Goal: Task Accomplishment & Management: Use online tool/utility

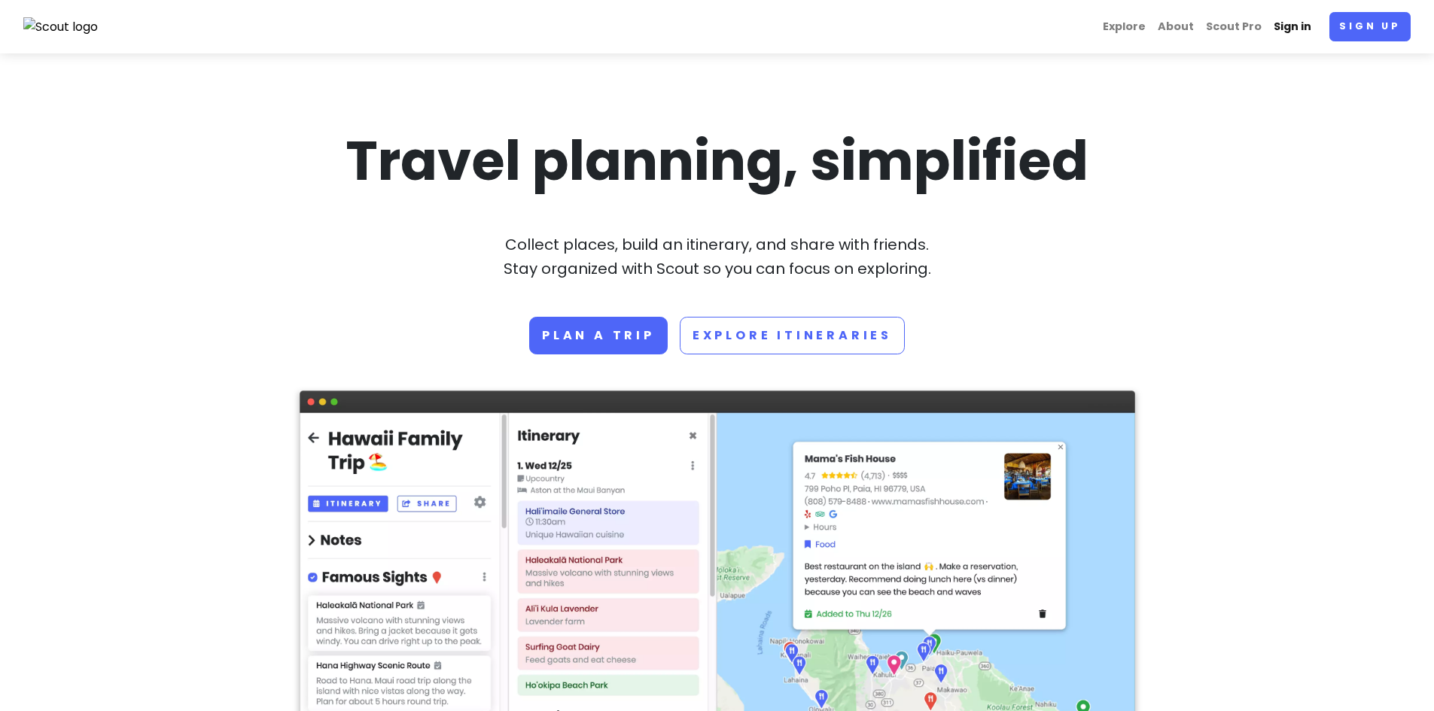
click at [1307, 22] on link "Sign in" at bounding box center [1292, 26] width 50 height 29
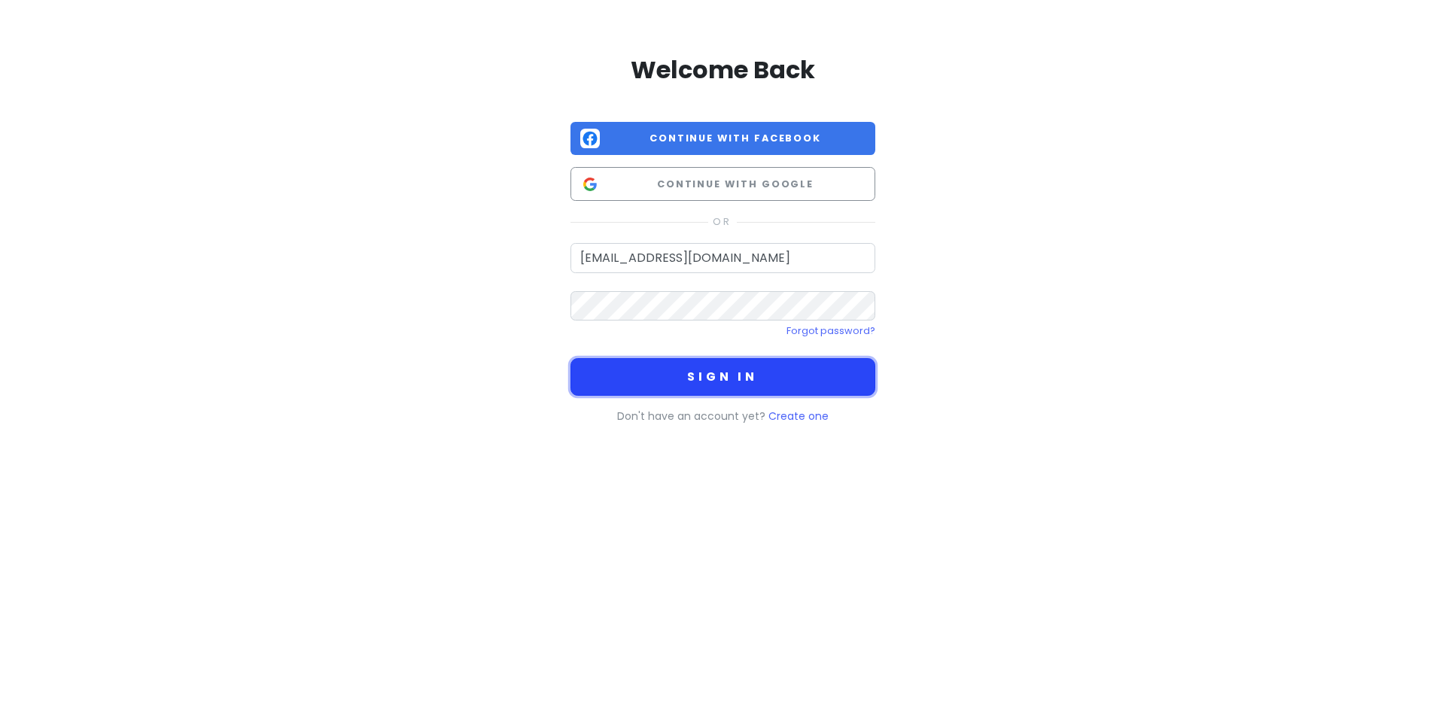
click at [698, 387] on button "Sign in" at bounding box center [723, 377] width 305 height 38
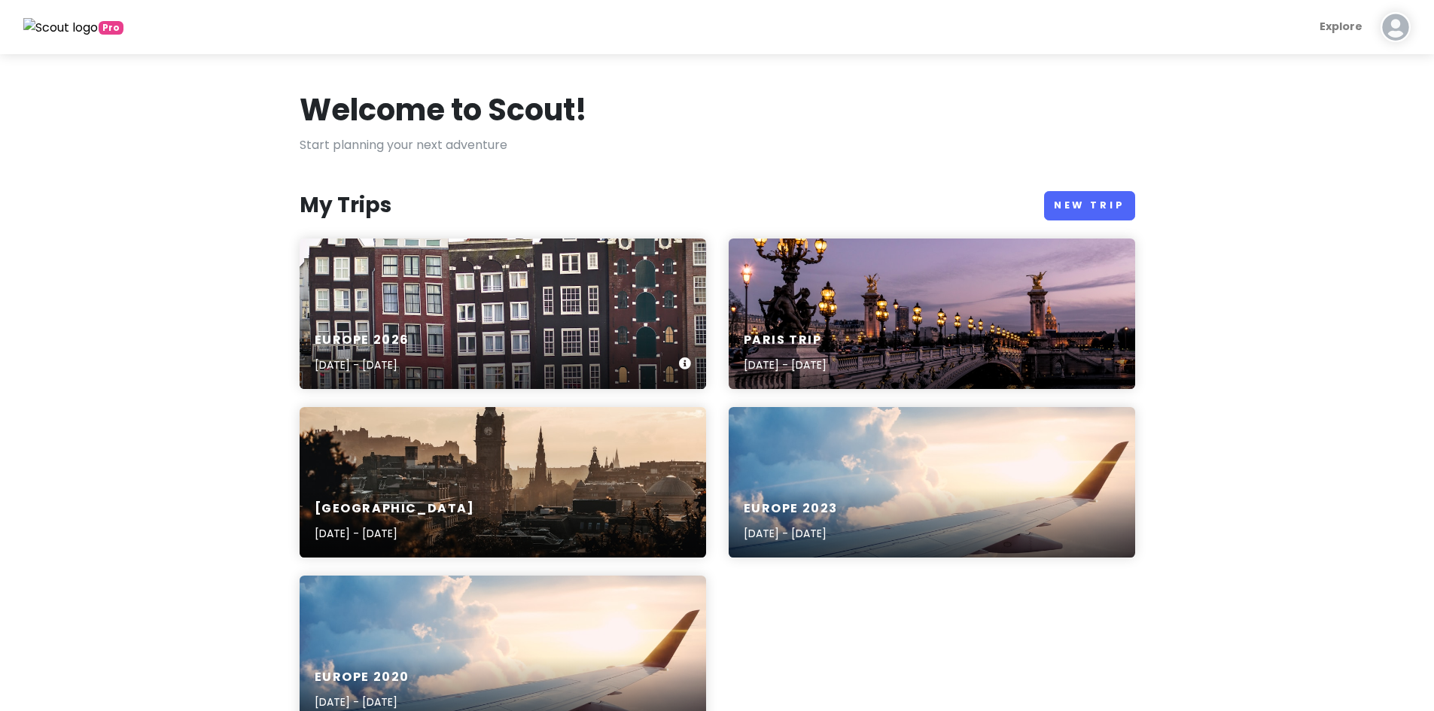
click at [418, 317] on div "Europe [DATE], 2026 - [DATE]" at bounding box center [503, 314] width 406 height 151
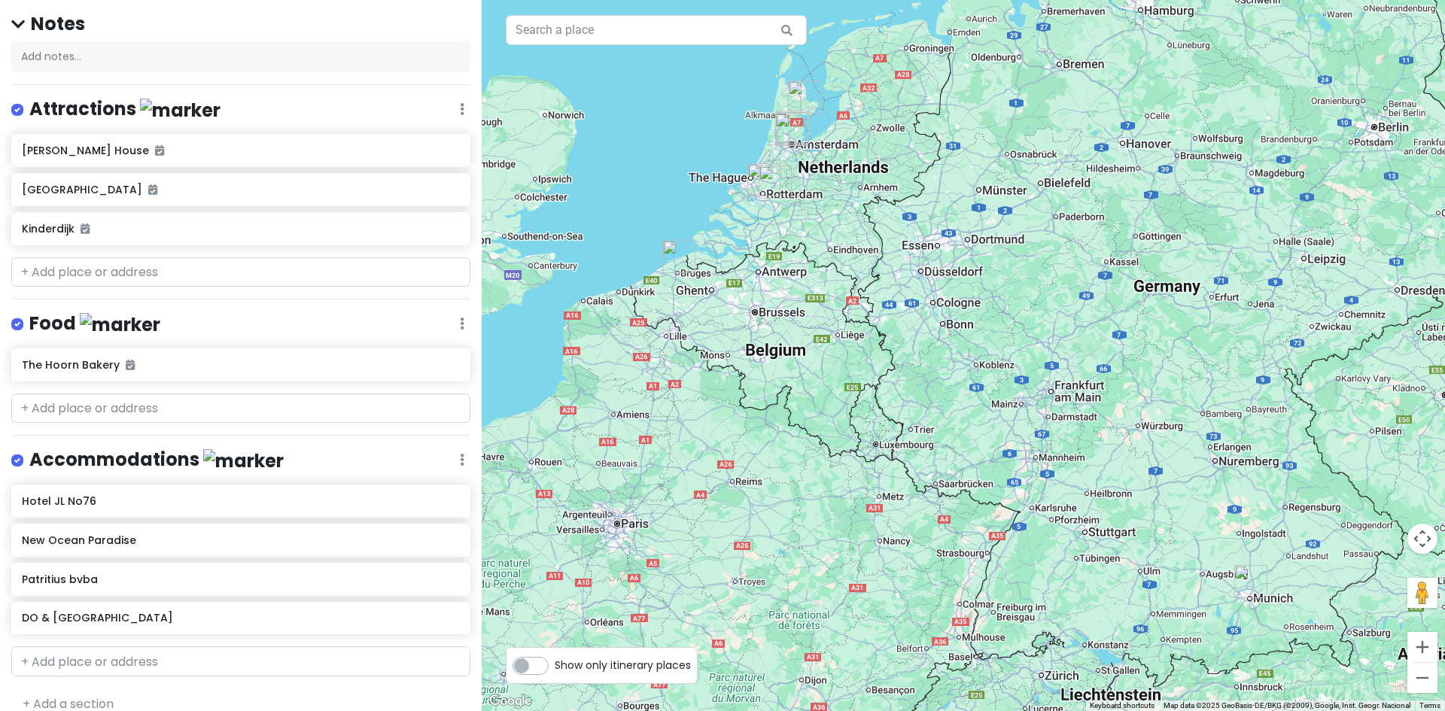
scroll to position [146, 0]
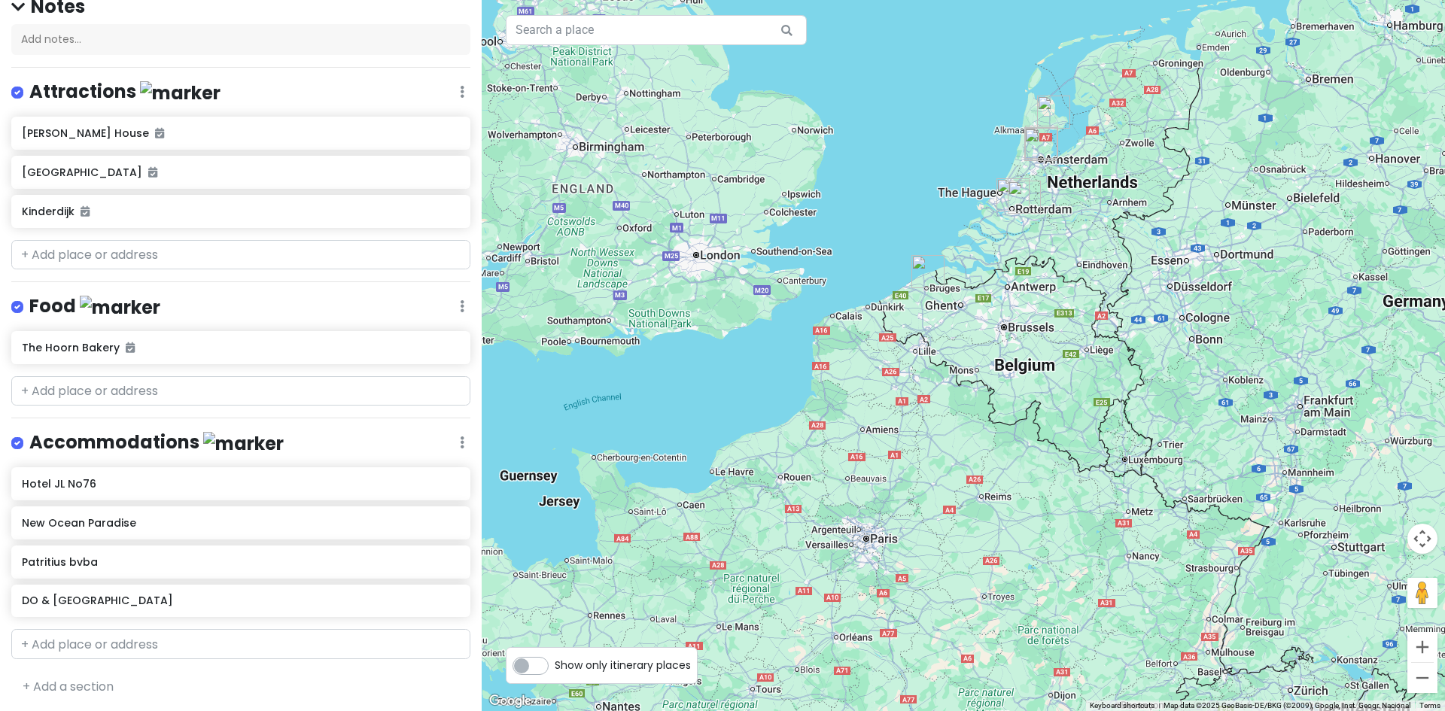
drag, startPoint x: 628, startPoint y: 227, endPoint x: 880, endPoint y: 242, distance: 251.8
click at [880, 242] on div at bounding box center [963, 355] width 963 height 711
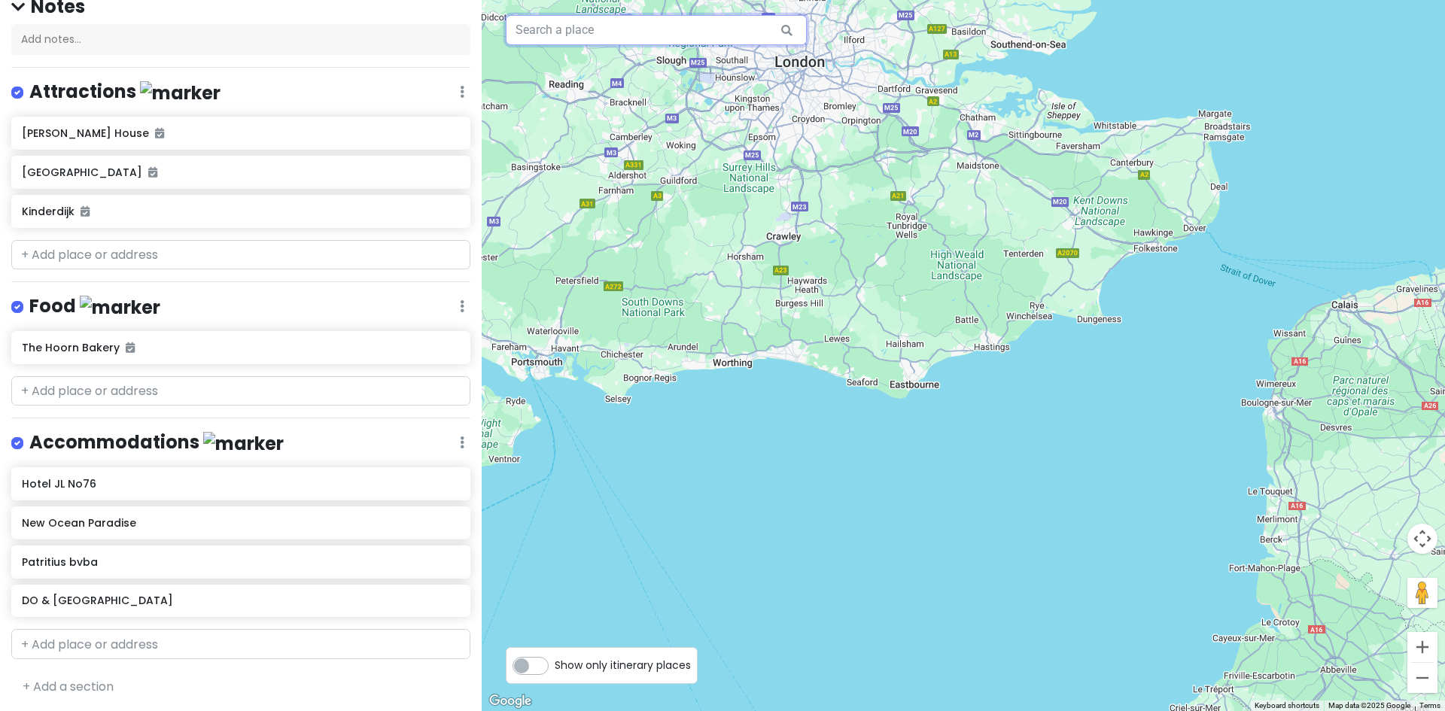
click at [625, 33] on input "text" at bounding box center [656, 30] width 301 height 30
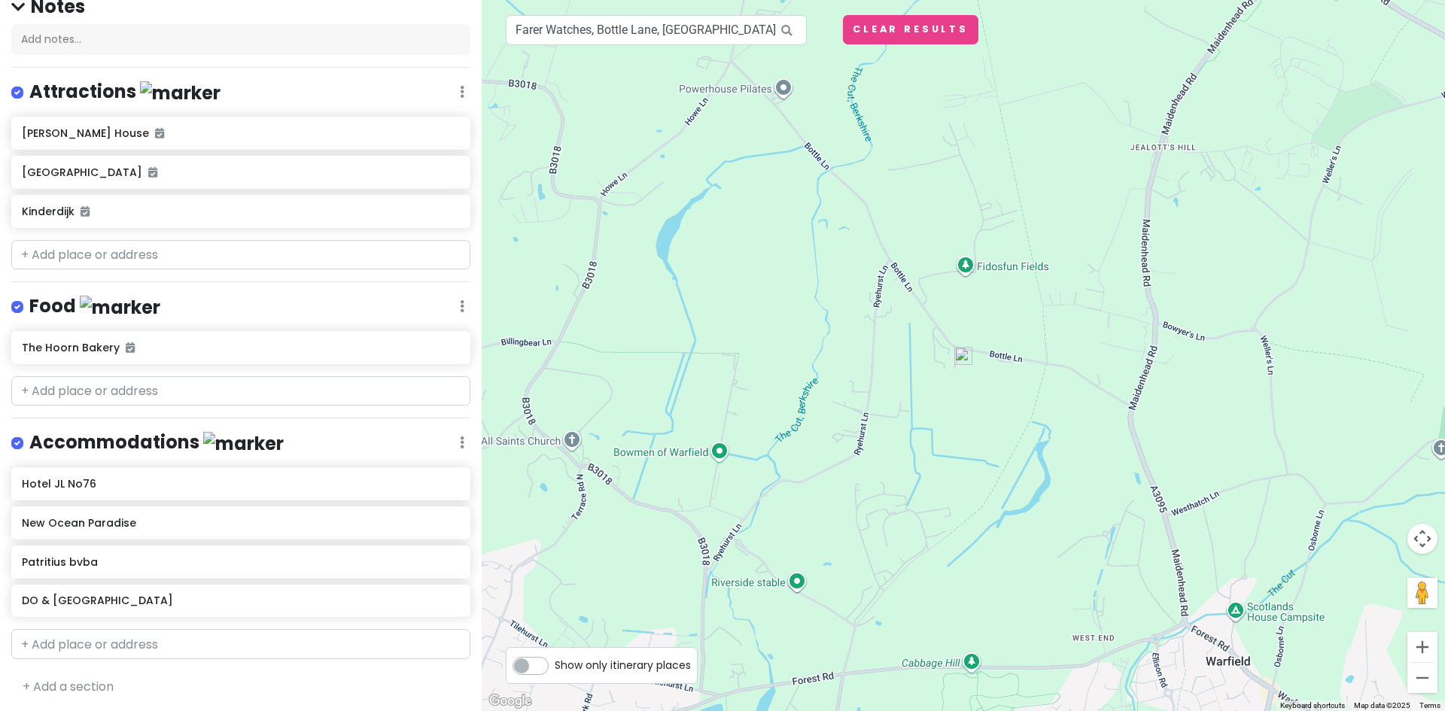
click at [967, 362] on img at bounding box center [963, 356] width 30 height 30
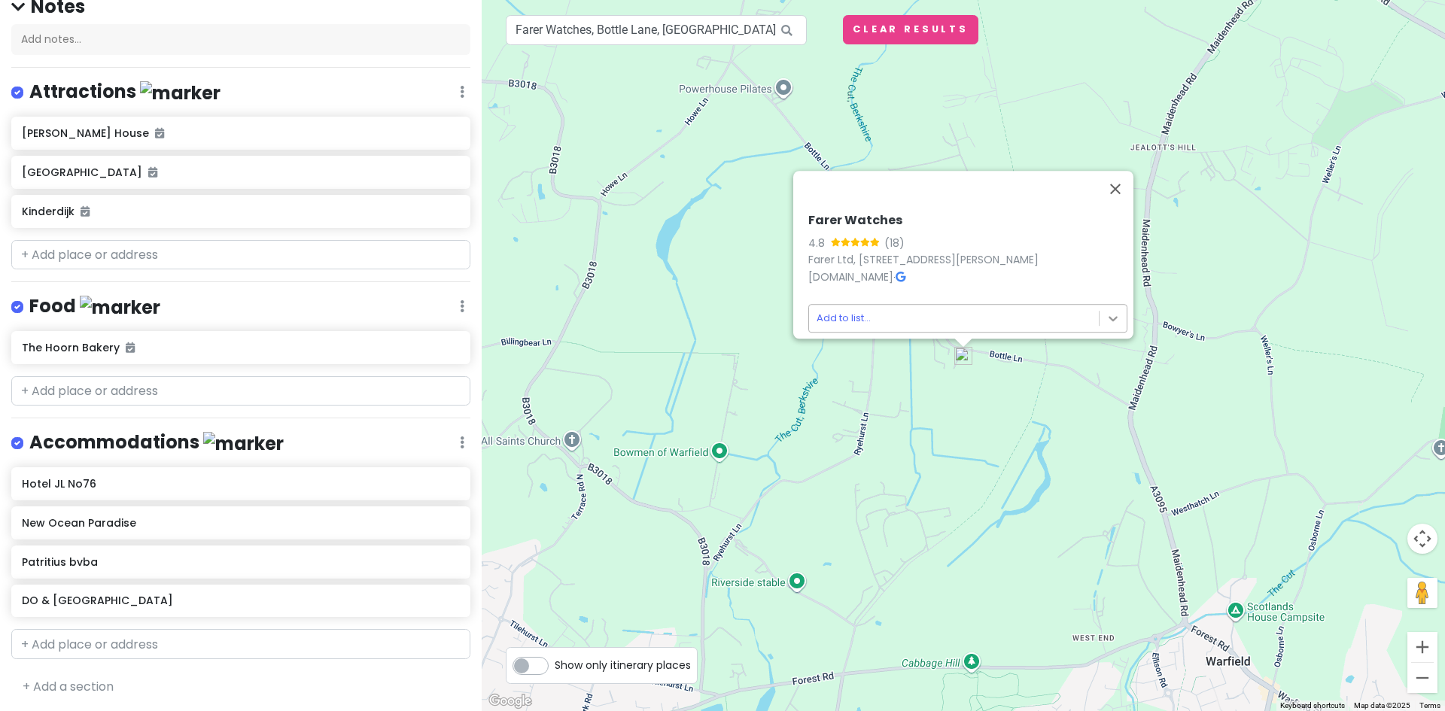
click at [1103, 315] on body "Europe 2026 Private Change Dates Make a Copy Delete Trip Give Feedback 💡 Suppor…" at bounding box center [722, 355] width 1445 height 711
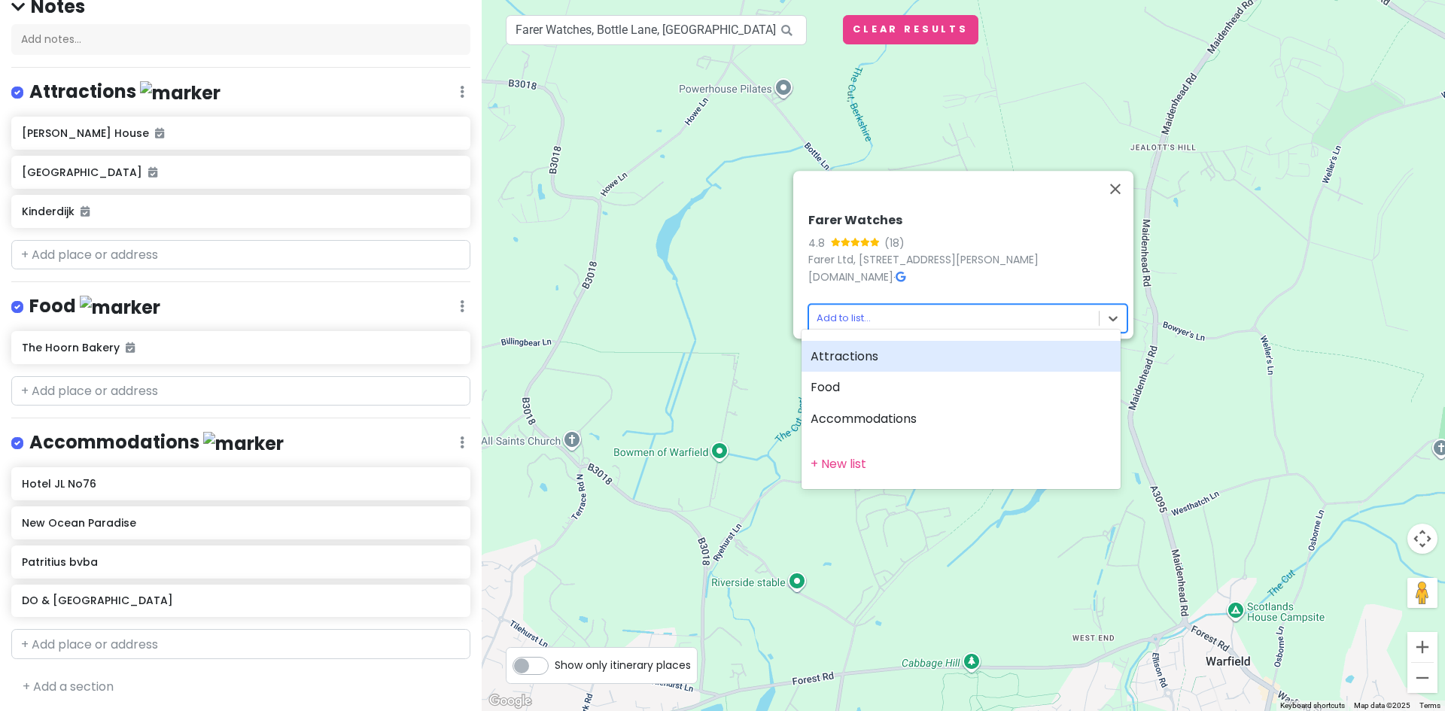
click at [867, 363] on div "Attractions" at bounding box center [961, 357] width 319 height 32
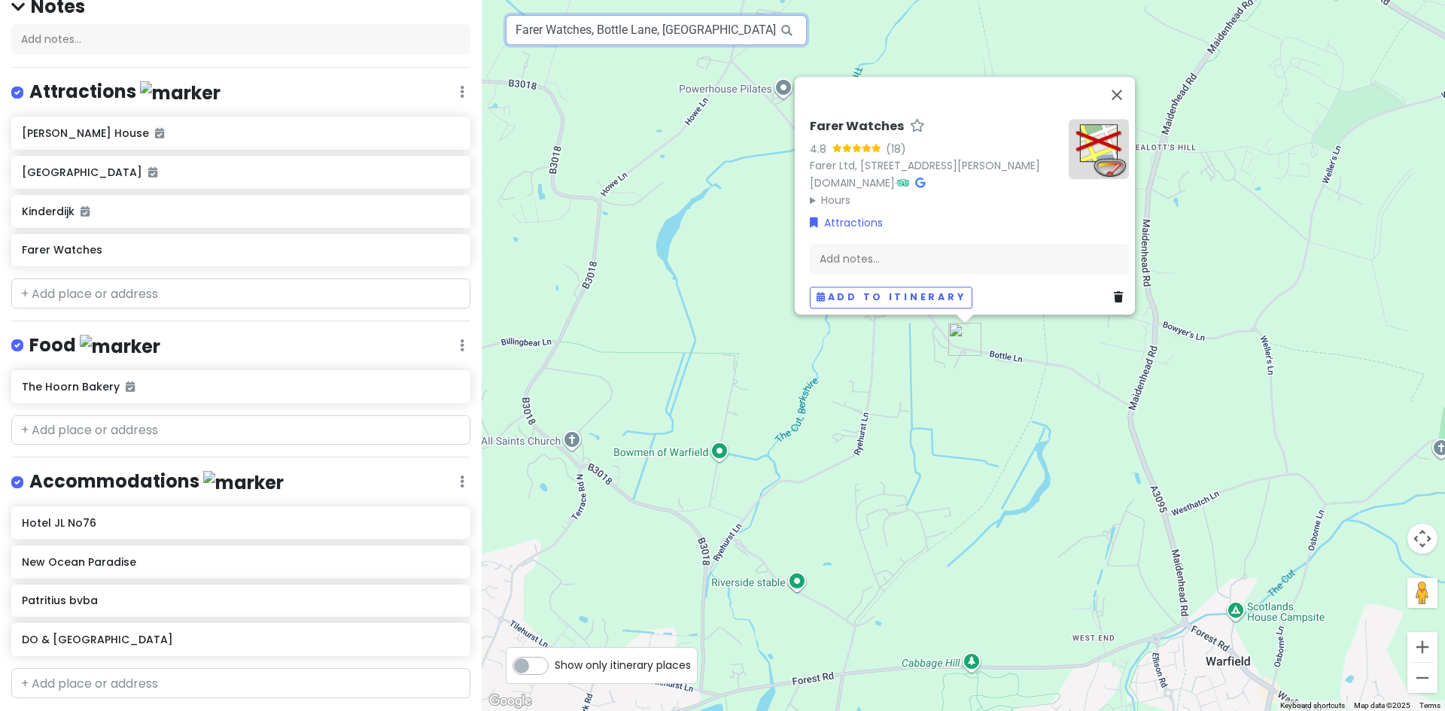
click at [746, 31] on input "Farer Watches, Bottle Lane, [GEOGRAPHIC_DATA], [GEOGRAPHIC_DATA], [GEOGRAPHIC_D…" at bounding box center [656, 30] width 301 height 30
click at [759, 29] on input "Farer Watches, Bottle Lane, [GEOGRAPHIC_DATA], [GEOGRAPHIC_DATA], [GEOGRAPHIC_D…" at bounding box center [656, 30] width 301 height 30
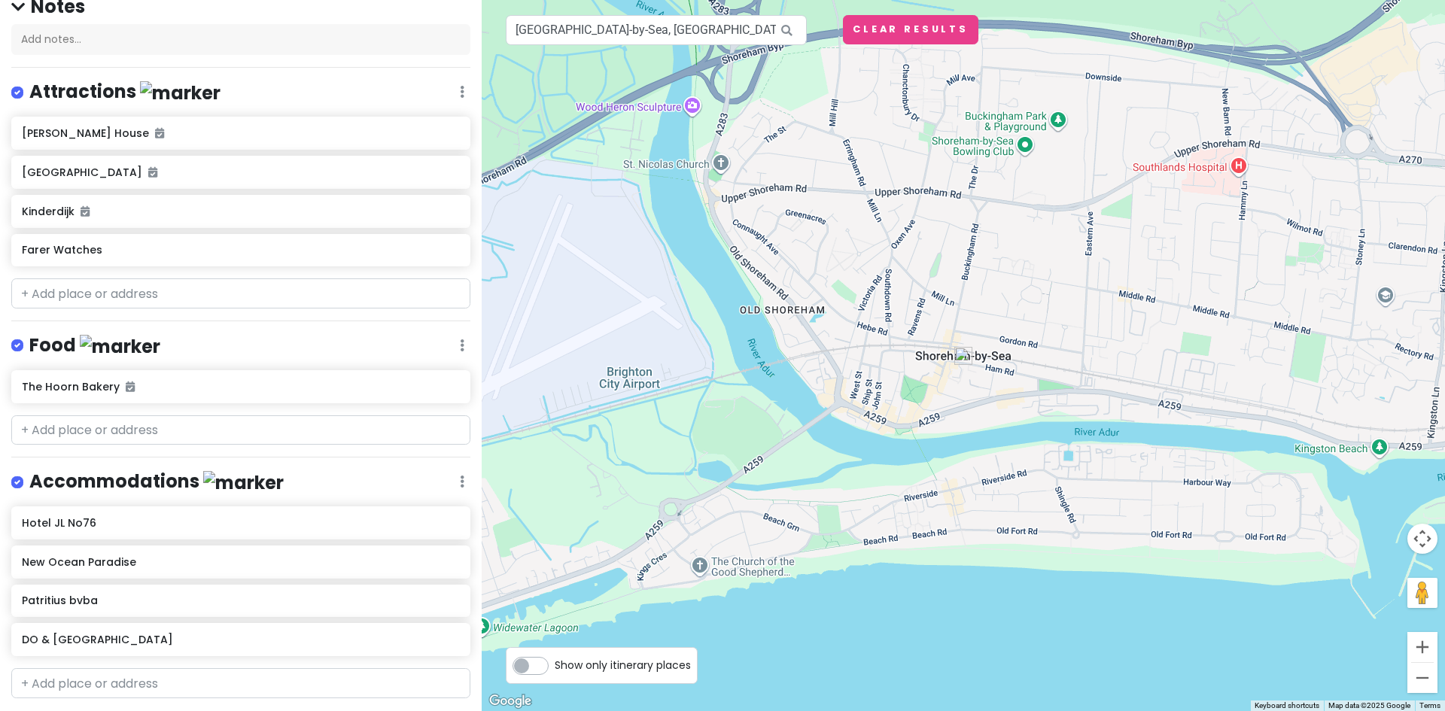
click at [966, 355] on img at bounding box center [963, 356] width 30 height 30
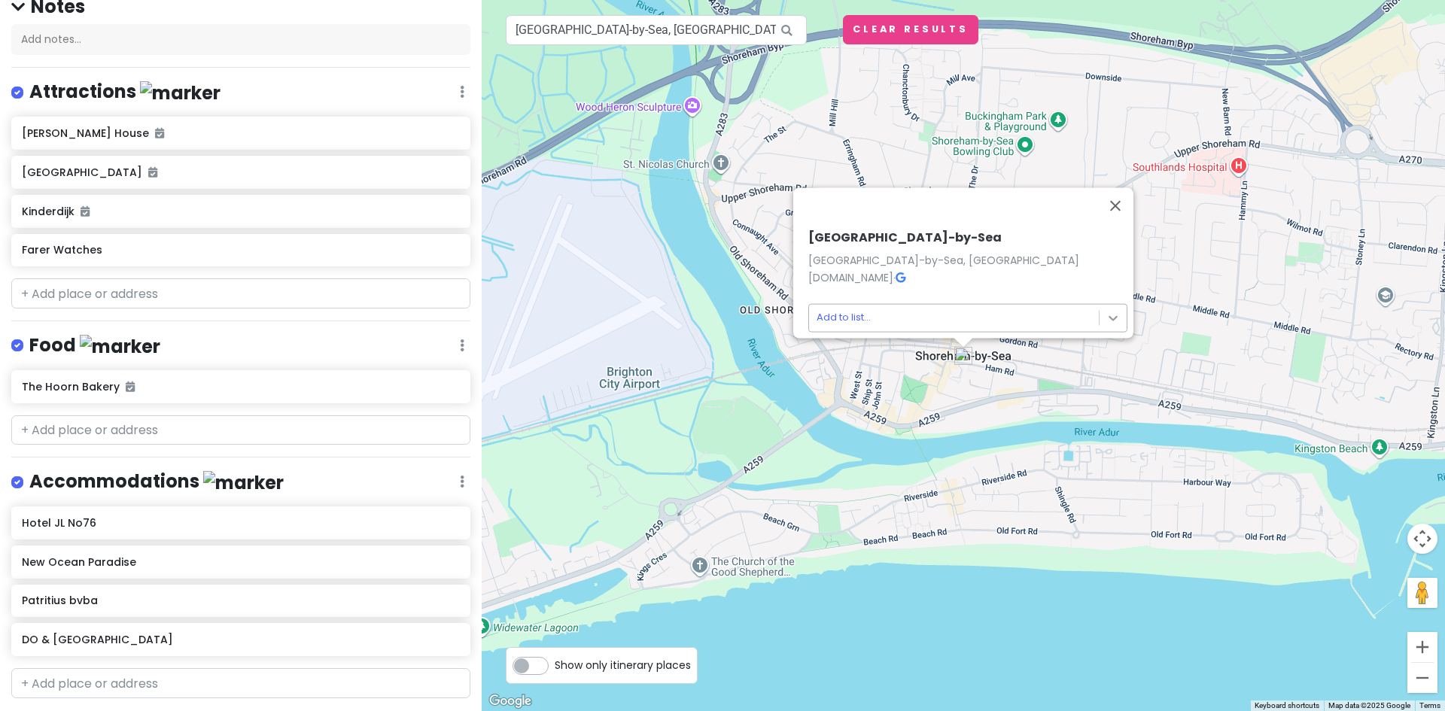
click at [1102, 312] on body "Europe 2026 Private Change Dates Make a Copy Delete Trip Give Feedback 💡 Suppor…" at bounding box center [722, 355] width 1445 height 711
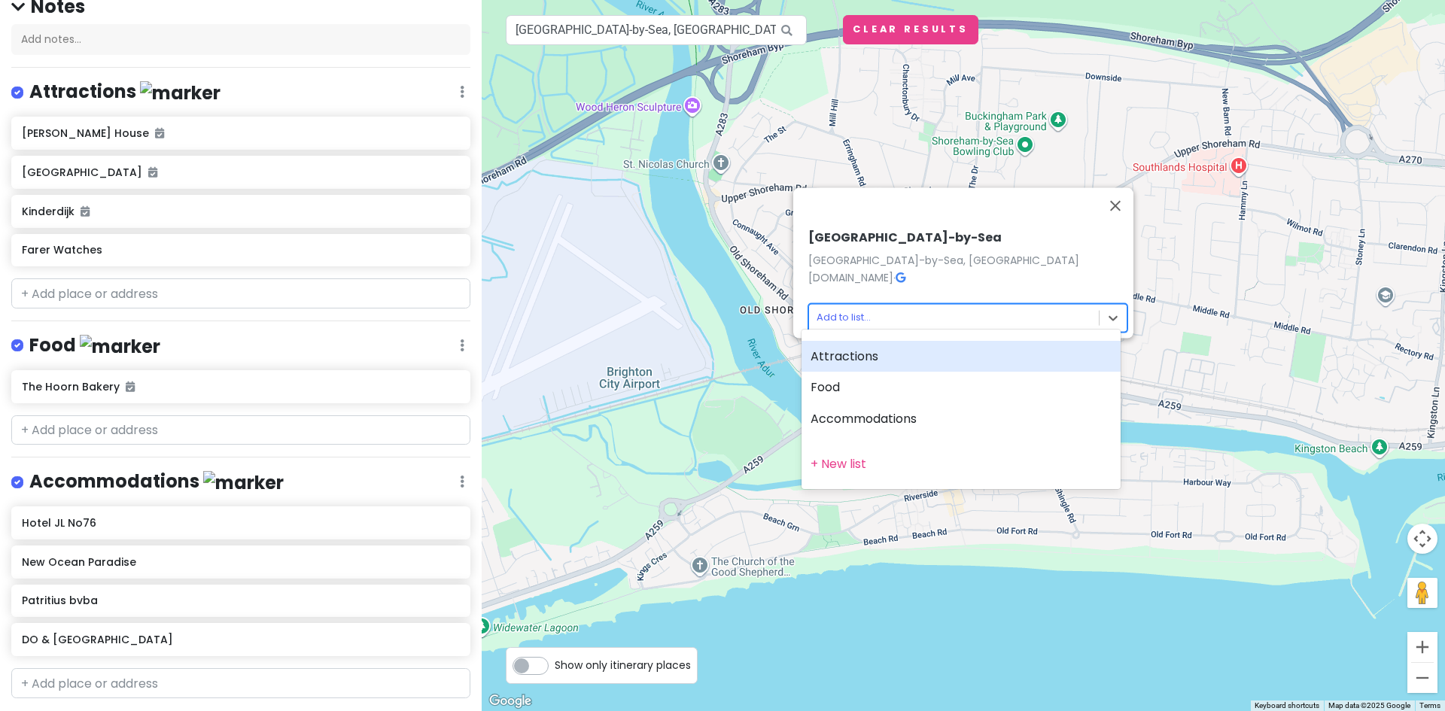
click at [1124, 193] on div at bounding box center [722, 355] width 1445 height 711
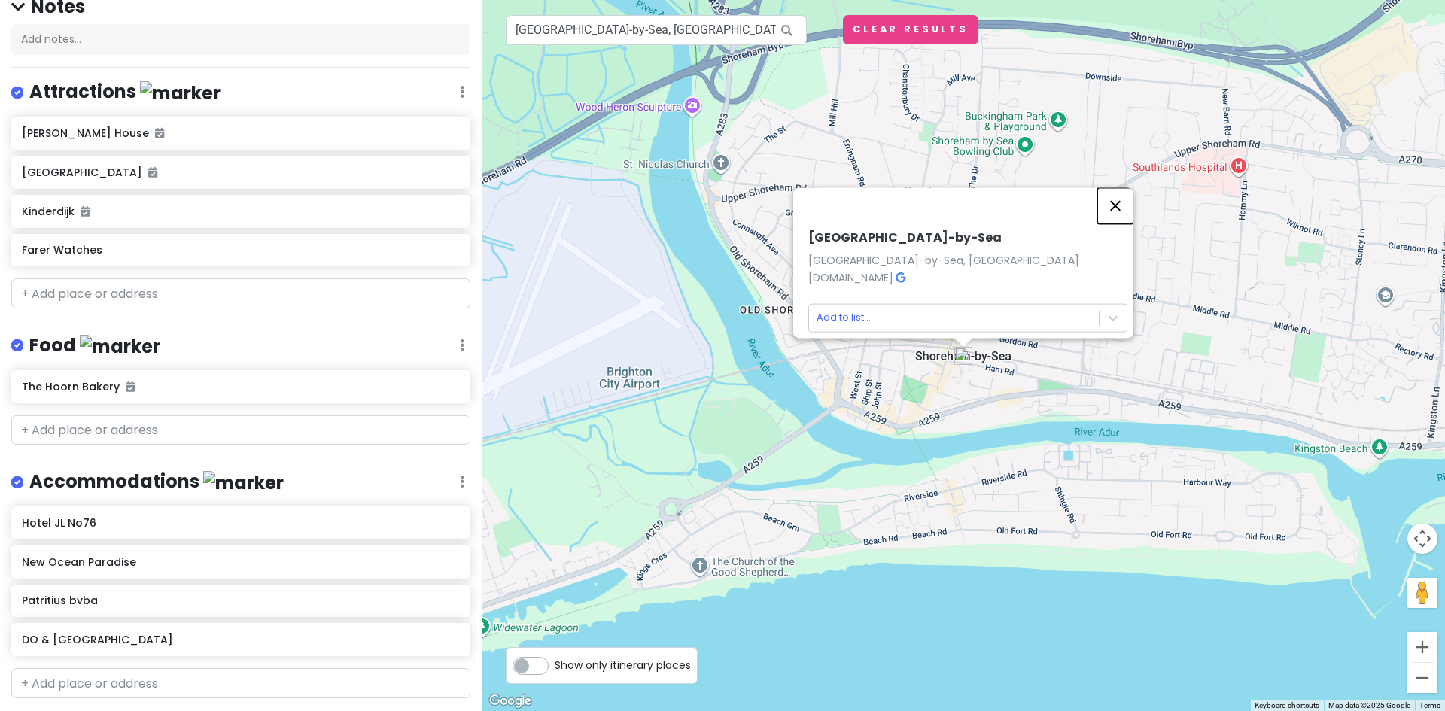
click at [1126, 190] on button "Close" at bounding box center [1115, 205] width 36 height 36
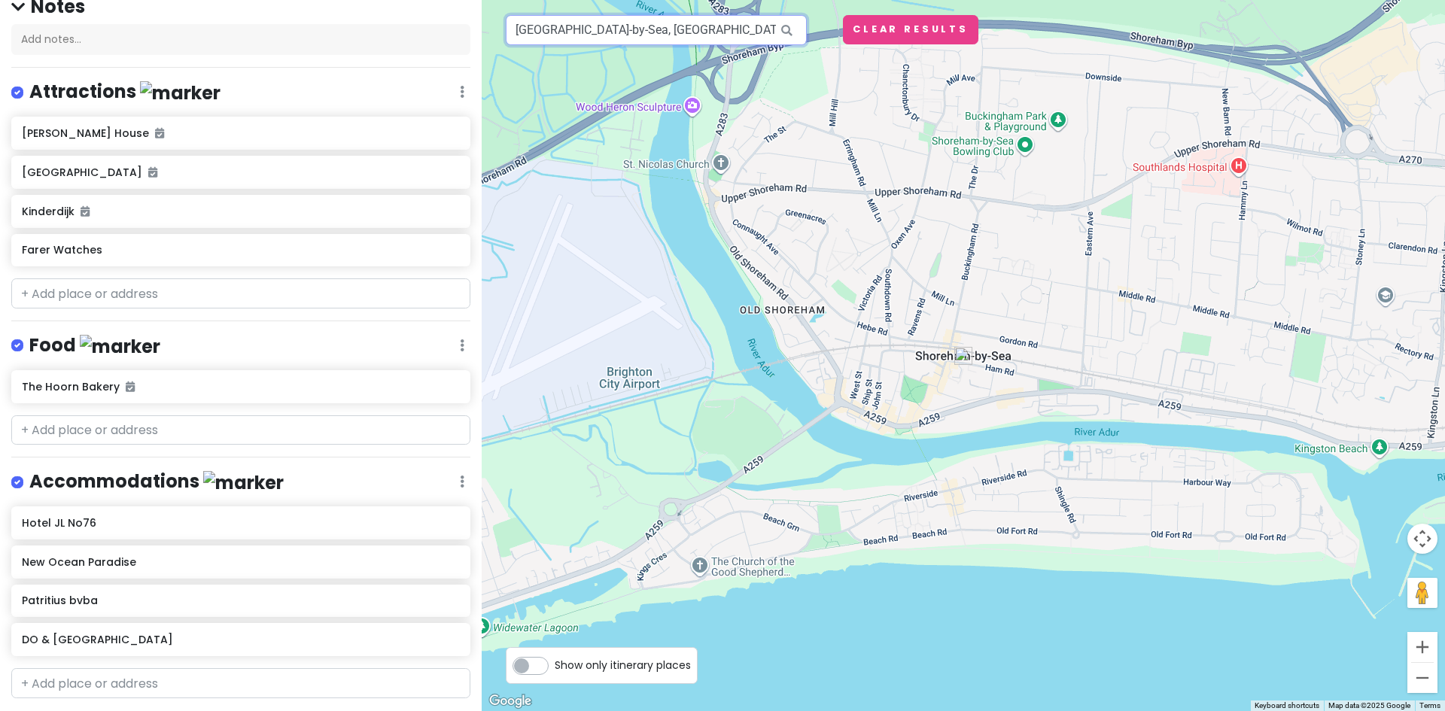
drag, startPoint x: 737, startPoint y: 35, endPoint x: 259, endPoint y: -8, distance: 479.8
click at [259, 0] on html "Europe 2026 Private Change Dates Make a Copy Delete Trip Give Feedback 💡 Suppor…" at bounding box center [722, 355] width 1445 height 711
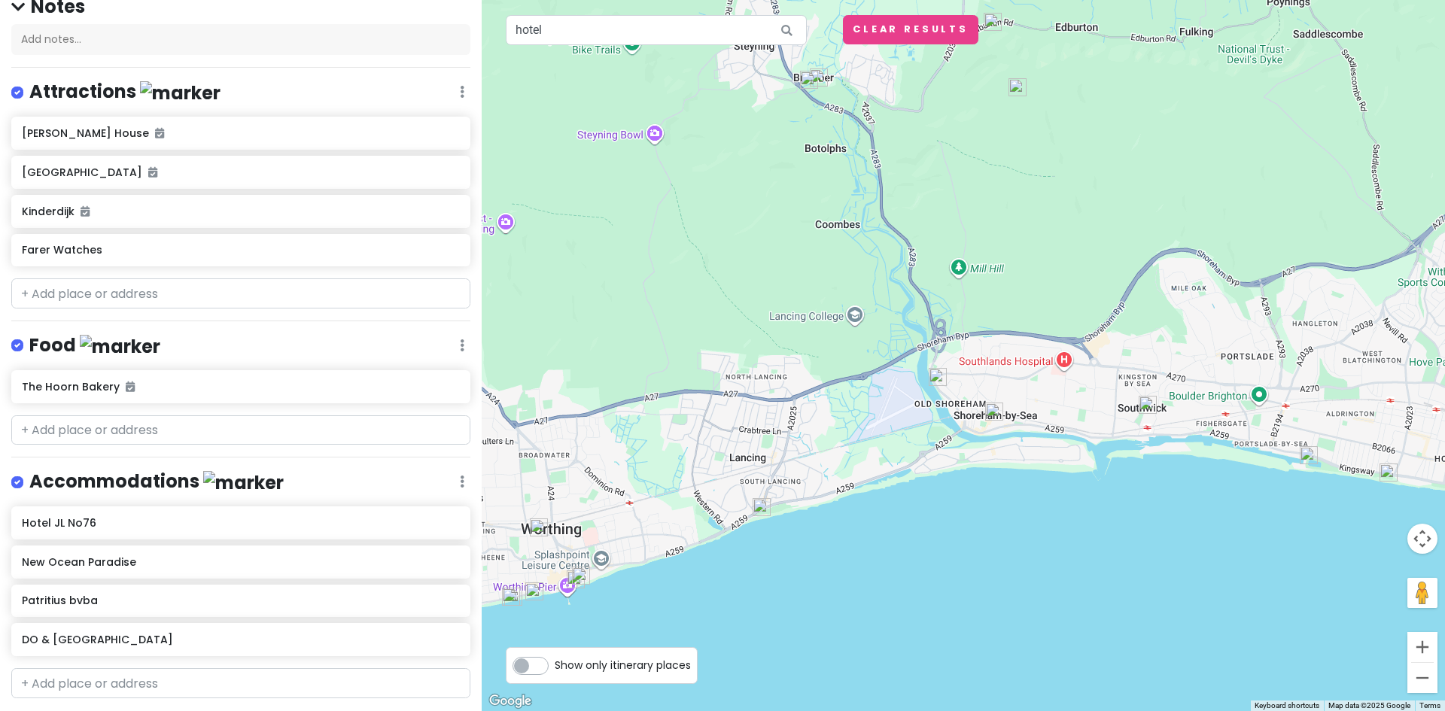
click at [997, 415] on img at bounding box center [994, 412] width 30 height 30
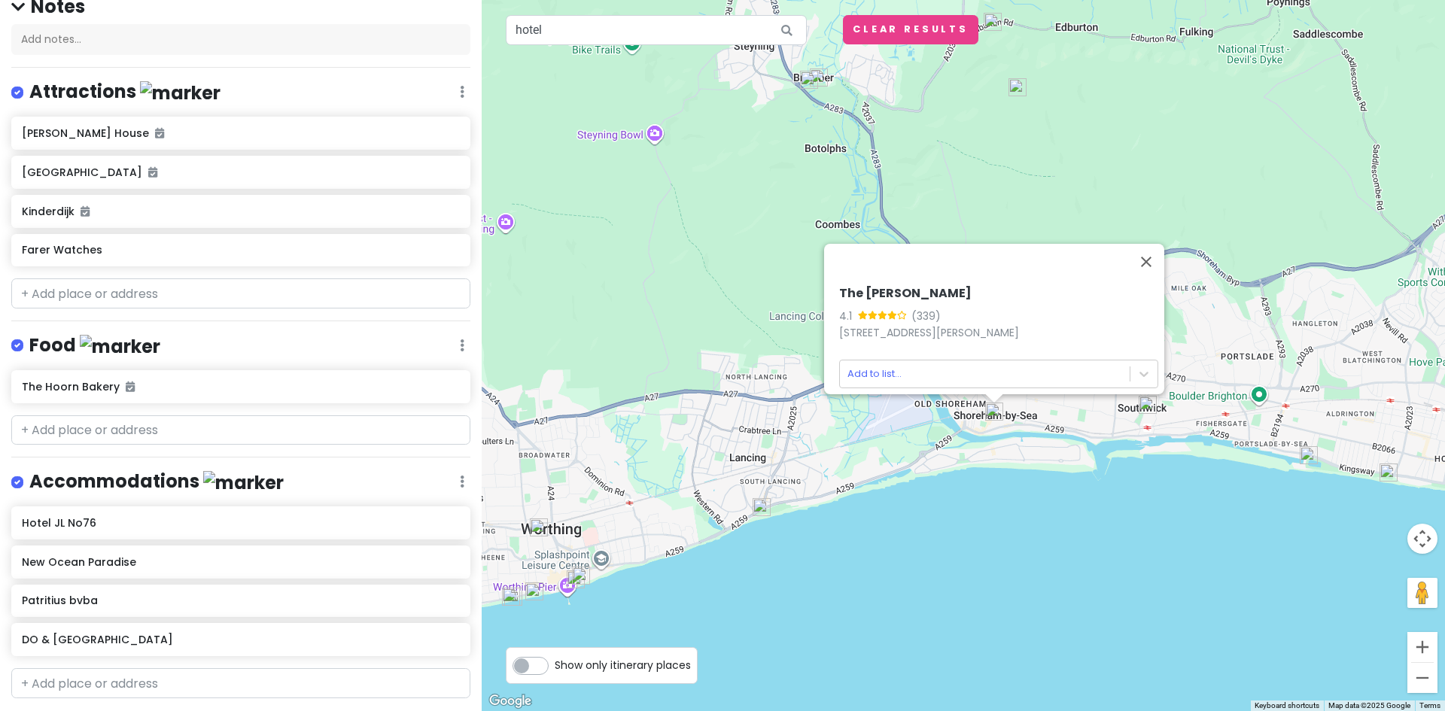
click at [1149, 413] on img at bounding box center [1148, 405] width 30 height 30
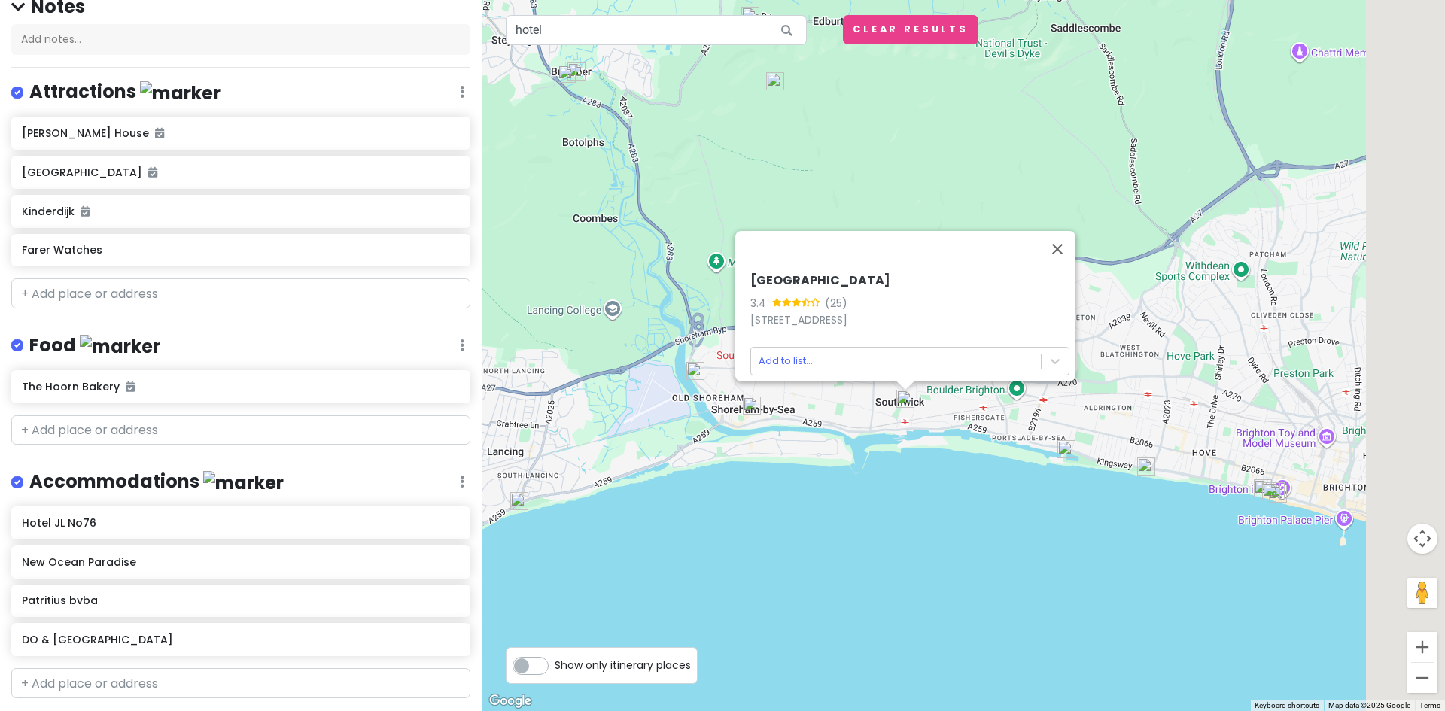
drag, startPoint x: 1114, startPoint y: 507, endPoint x: 927, endPoint y: 477, distance: 189.7
click at [886, 485] on div "[GEOGRAPHIC_DATA] 3.4 (25) [STREET_ADDRESS] Add to list..." at bounding box center [963, 355] width 963 height 711
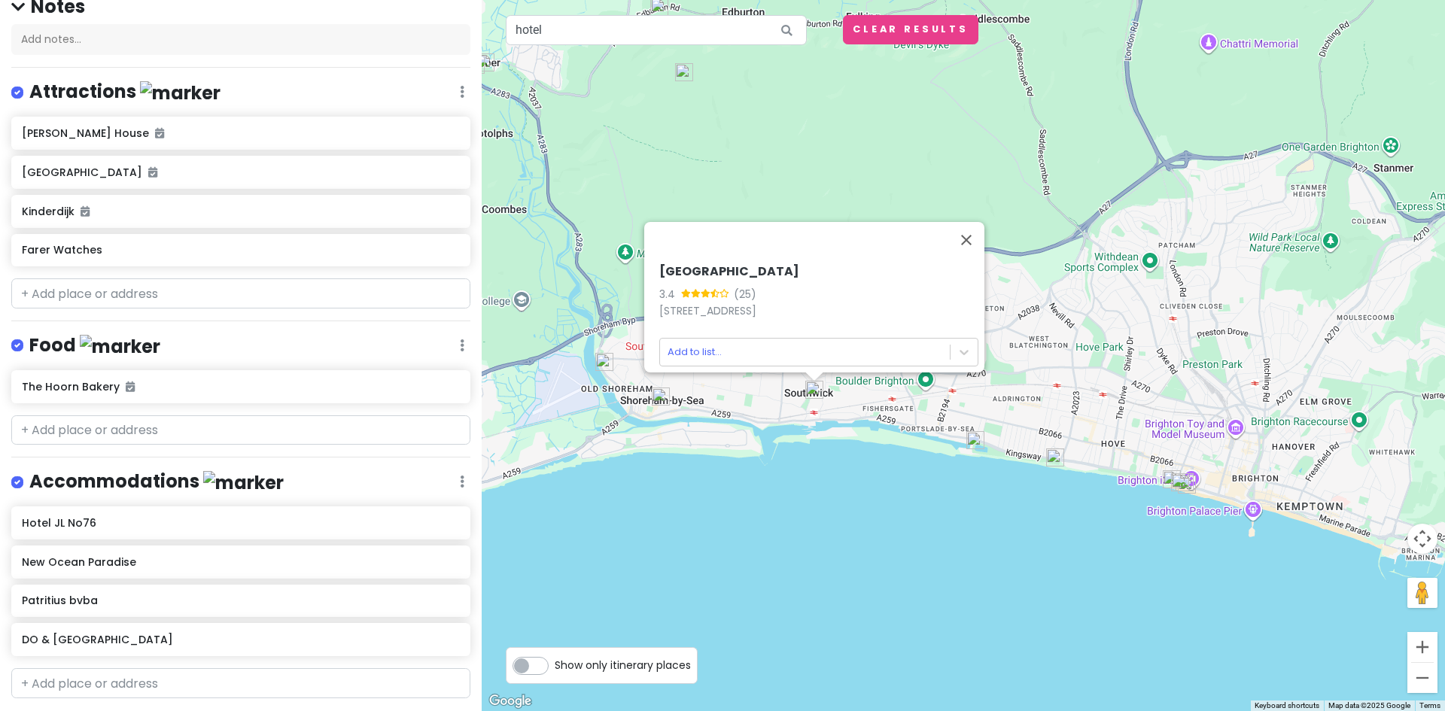
click at [1052, 457] on img at bounding box center [1055, 458] width 30 height 30
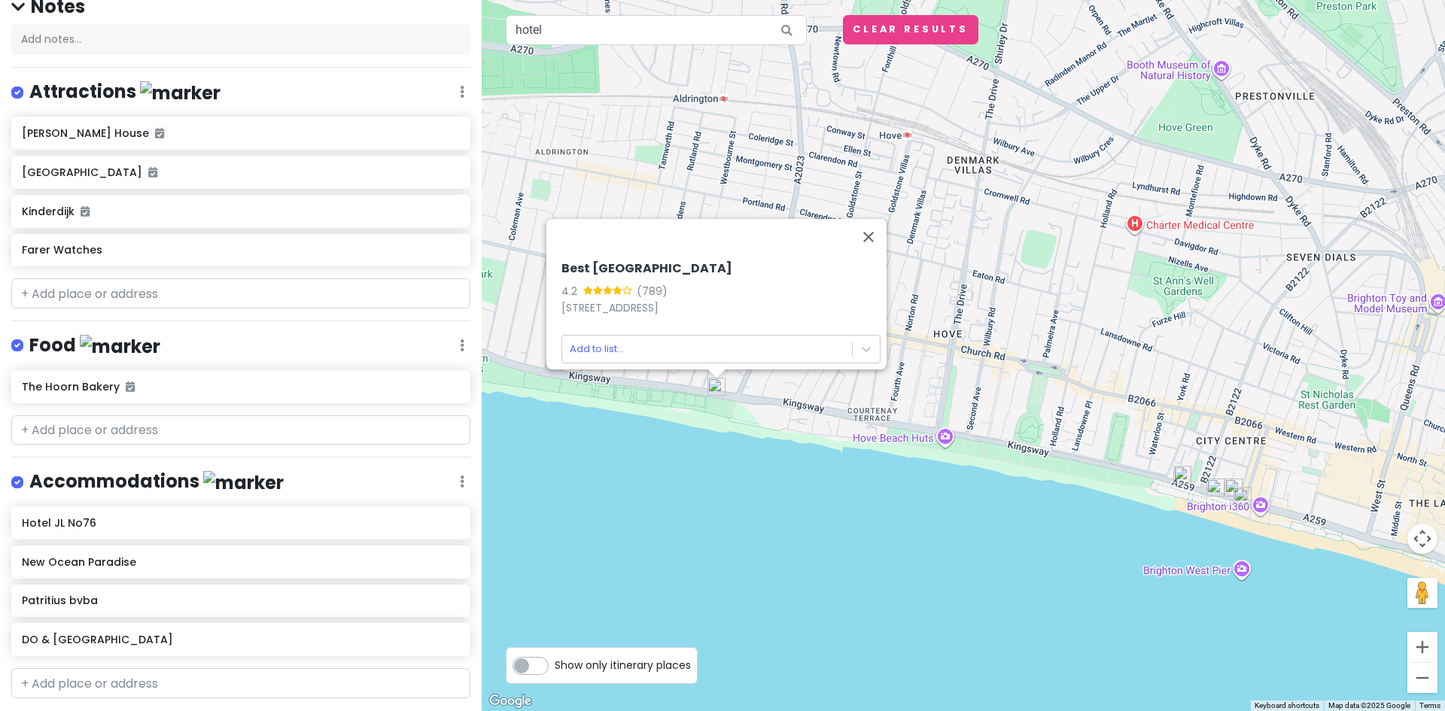
click at [1181, 479] on img at bounding box center [1182, 475] width 30 height 30
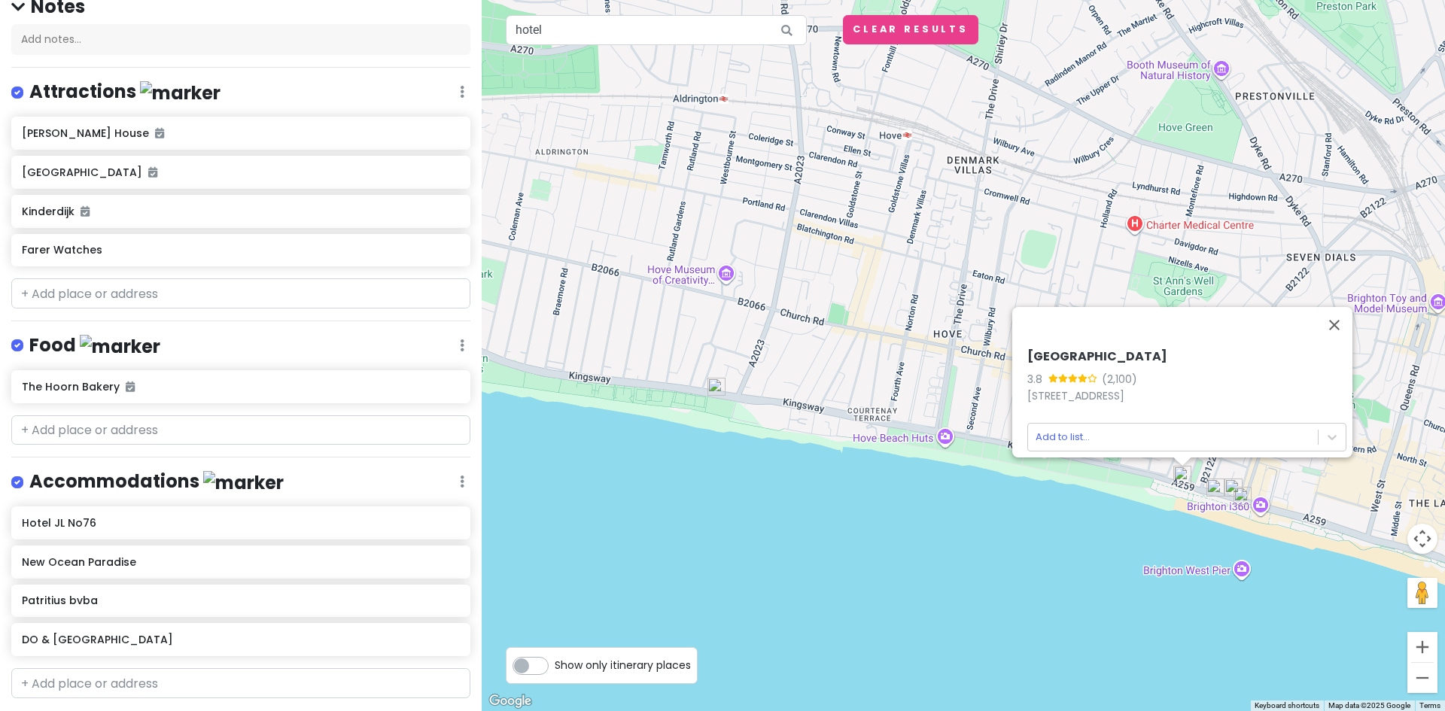
click at [1219, 485] on img at bounding box center [1216, 488] width 30 height 30
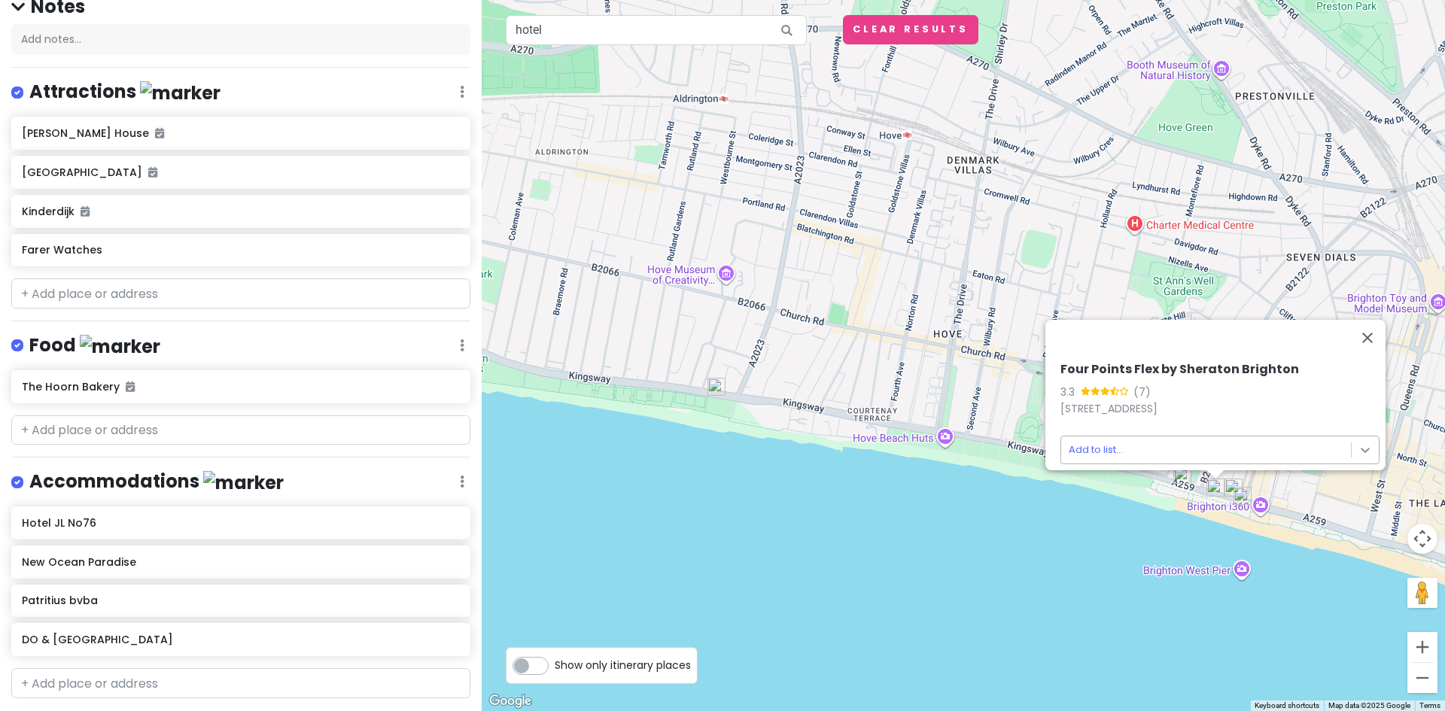
click at [1354, 437] on body "Europe 2026 Private Change Dates Make a Copy Delete Trip Give Feedback 💡 Suppor…" at bounding box center [722, 355] width 1445 height 711
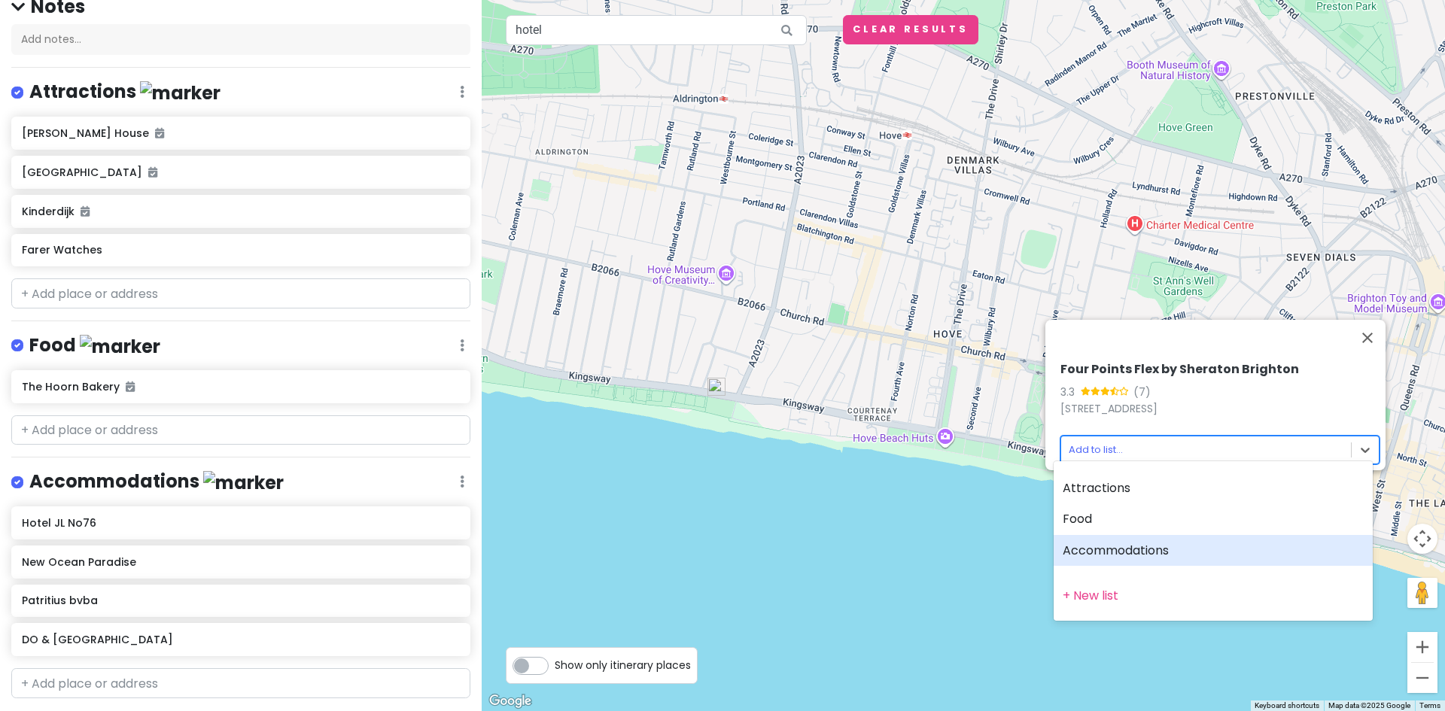
click at [1127, 540] on div "Accommodations" at bounding box center [1213, 551] width 319 height 32
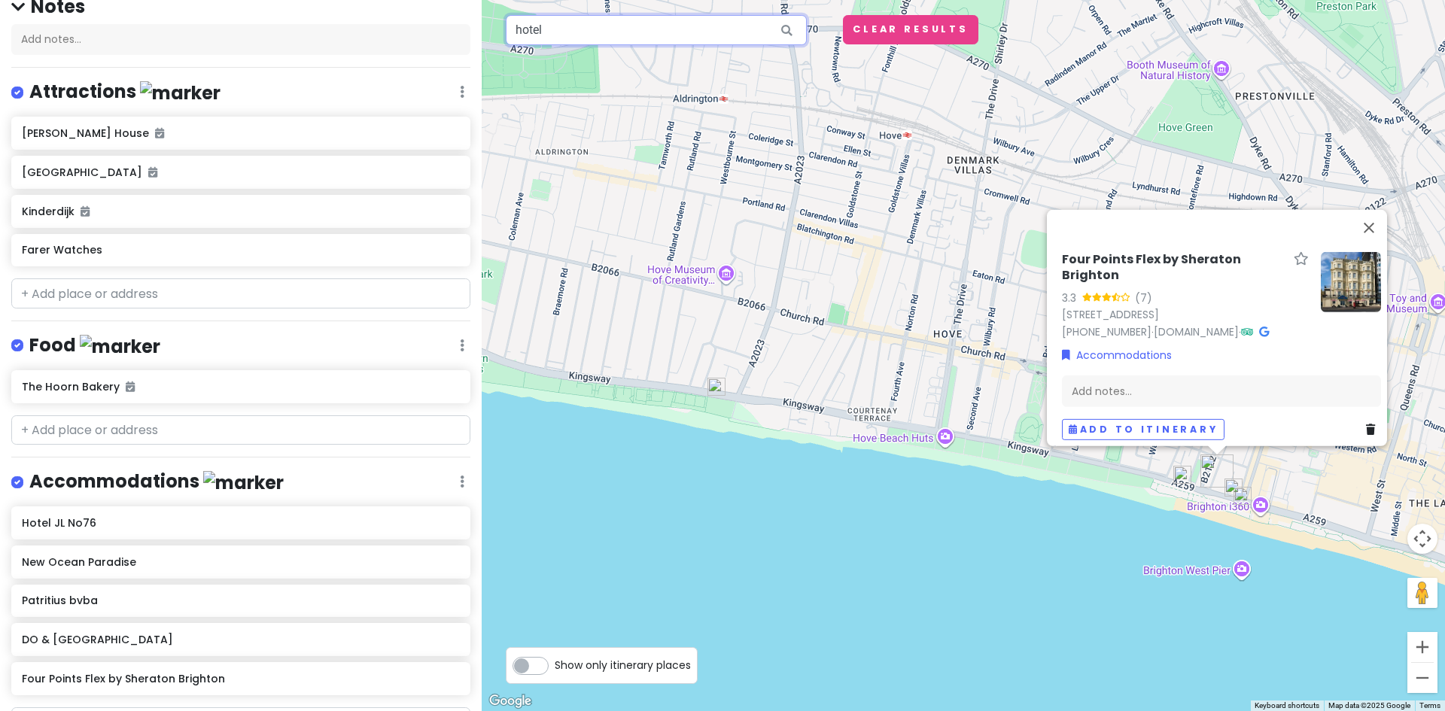
click at [712, 32] on input "hotel" at bounding box center [656, 30] width 301 height 30
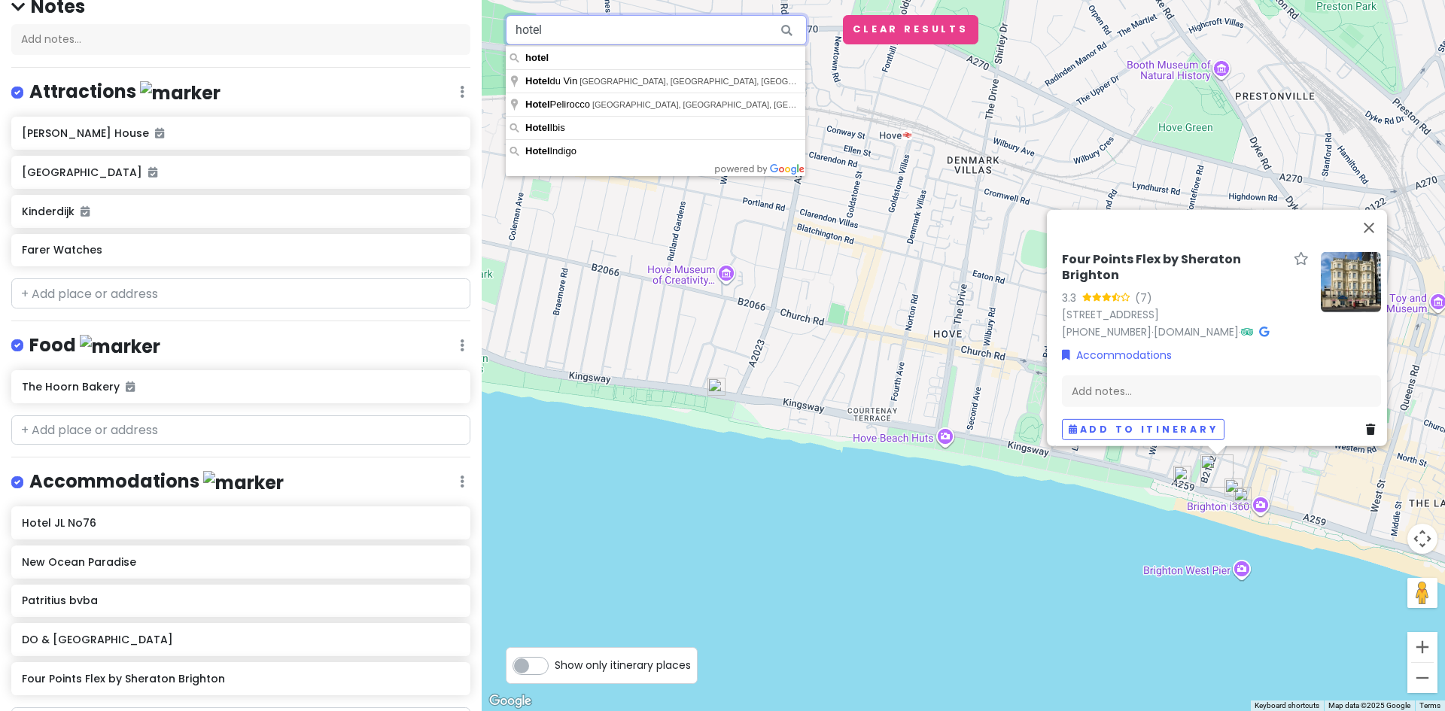
click at [712, 32] on input "hotel" at bounding box center [656, 30] width 301 height 30
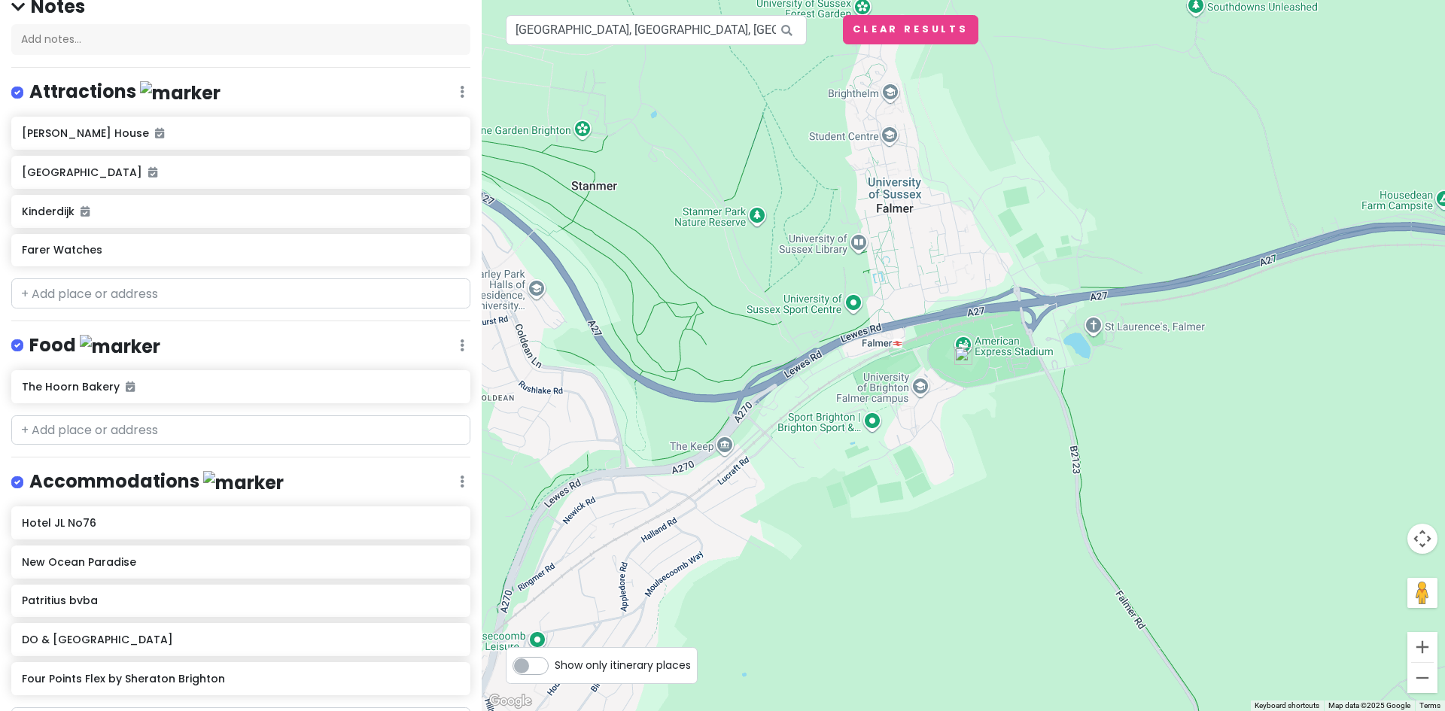
click at [965, 359] on img at bounding box center [963, 356] width 30 height 30
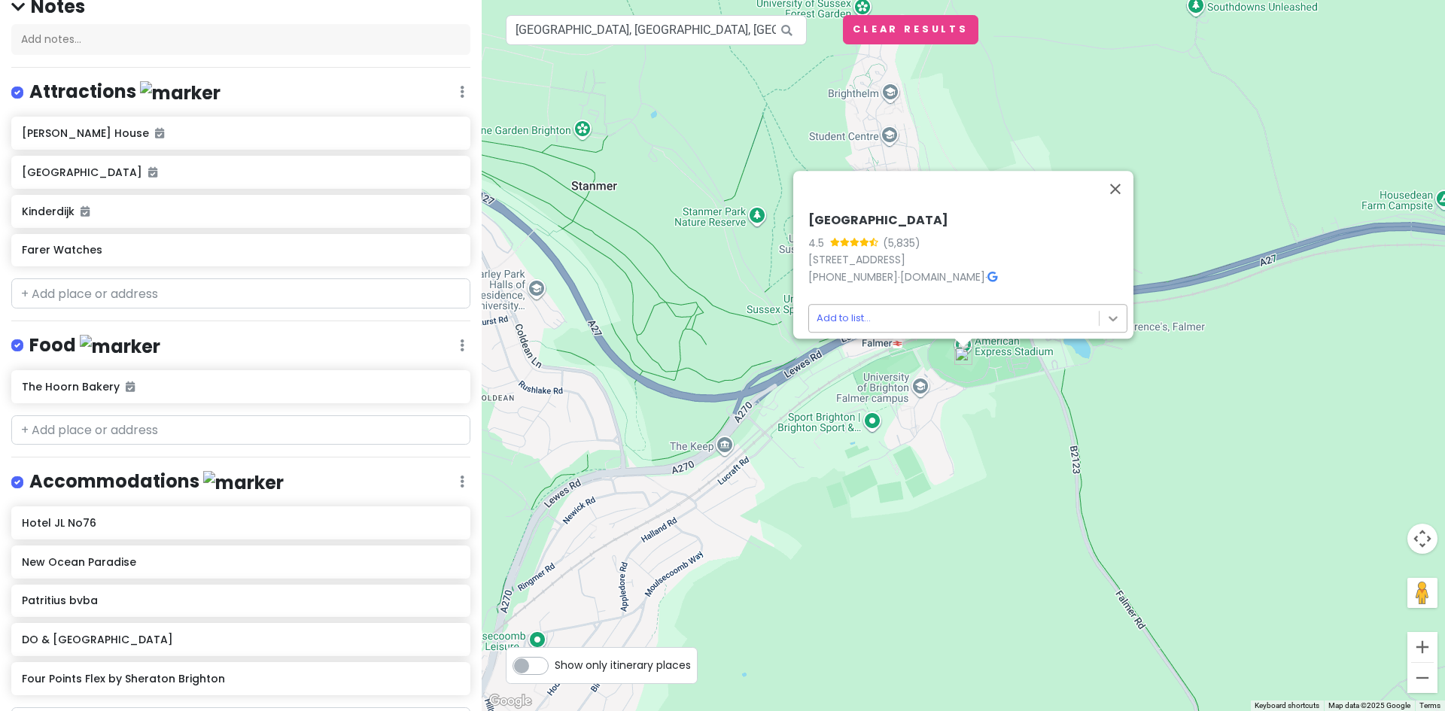
click at [1106, 315] on body "Europe 2026 Private Change Dates Make a Copy Delete Trip Give Feedback 💡 Suppor…" at bounding box center [722, 355] width 1445 height 711
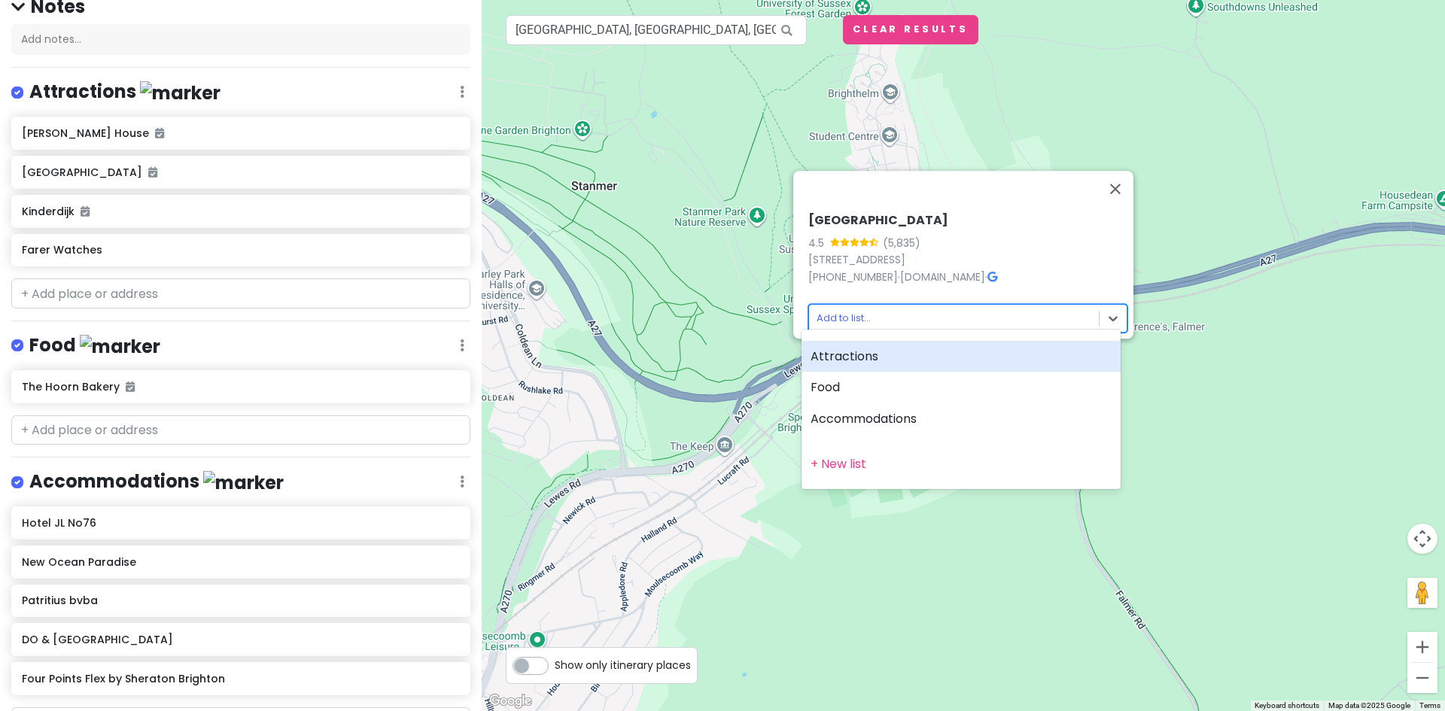
click at [881, 361] on div "Attractions" at bounding box center [961, 357] width 319 height 32
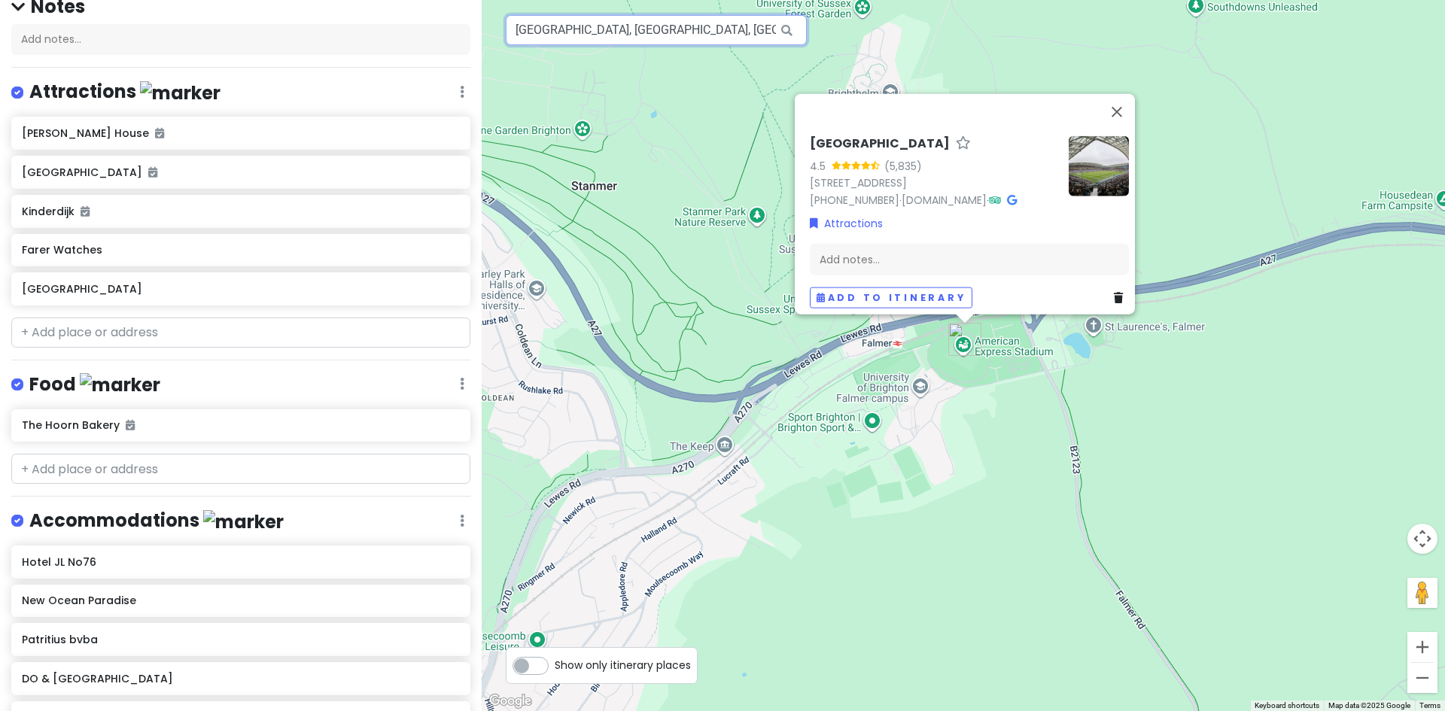
click at [752, 35] on input "[GEOGRAPHIC_DATA], [GEOGRAPHIC_DATA], [GEOGRAPHIC_DATA]" at bounding box center [656, 30] width 301 height 30
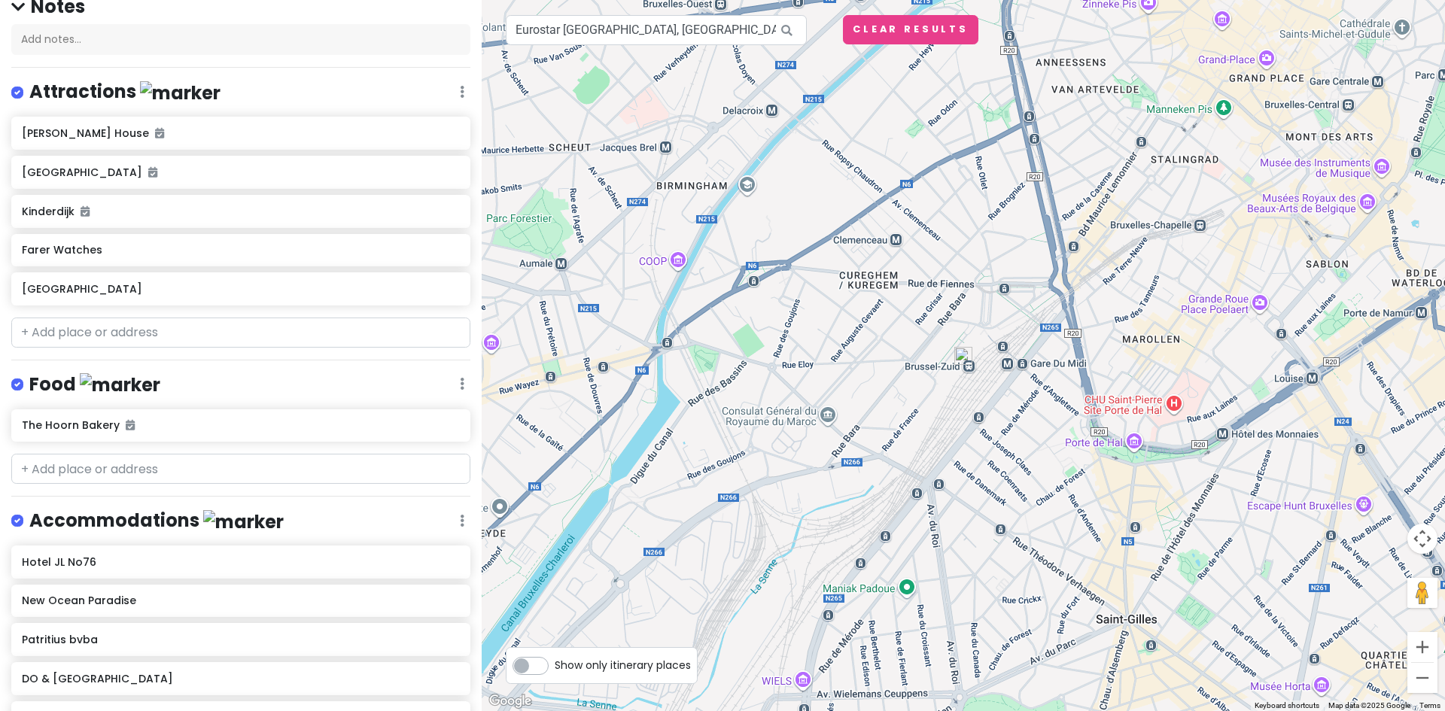
click at [969, 355] on img at bounding box center [963, 356] width 30 height 30
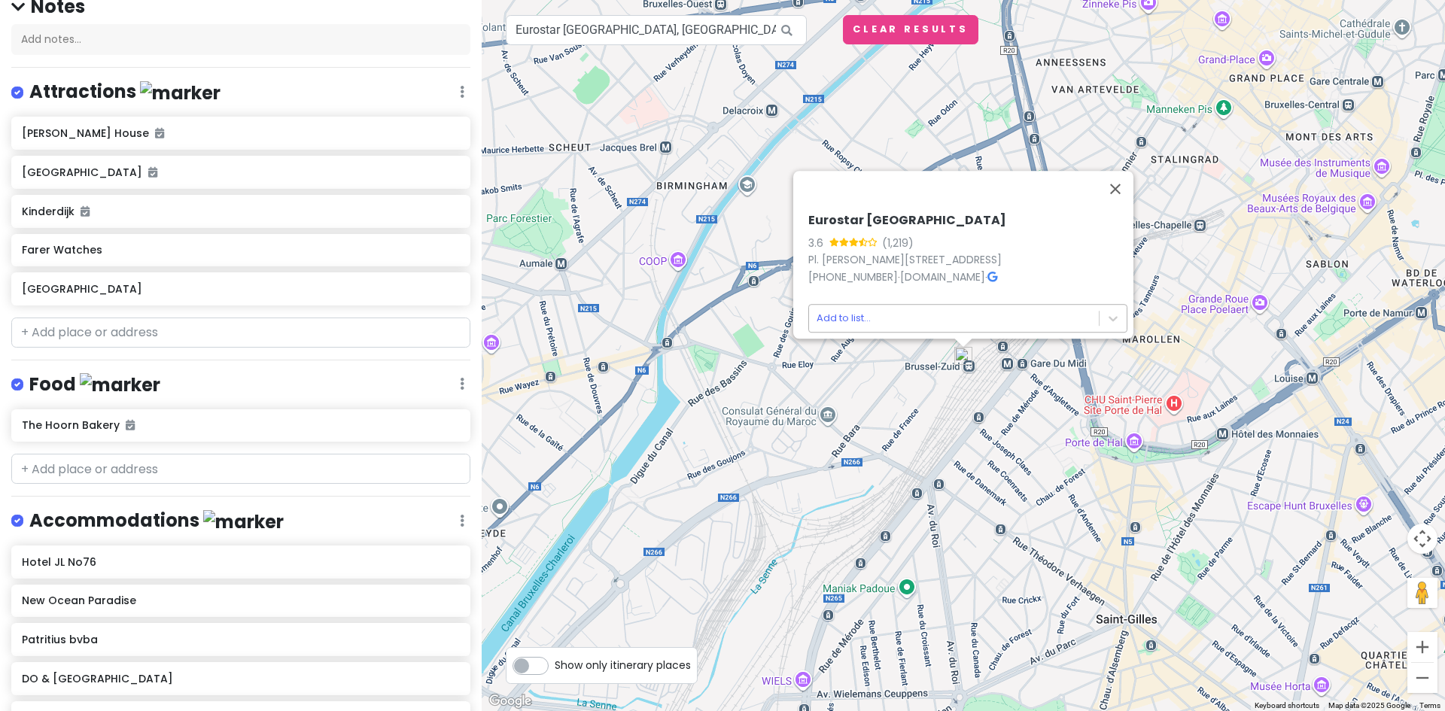
click at [938, 312] on body "Europe 2026 Private Change Dates Make a Copy Delete Trip Give Feedback 💡 Suppor…" at bounding box center [722, 355] width 1445 height 711
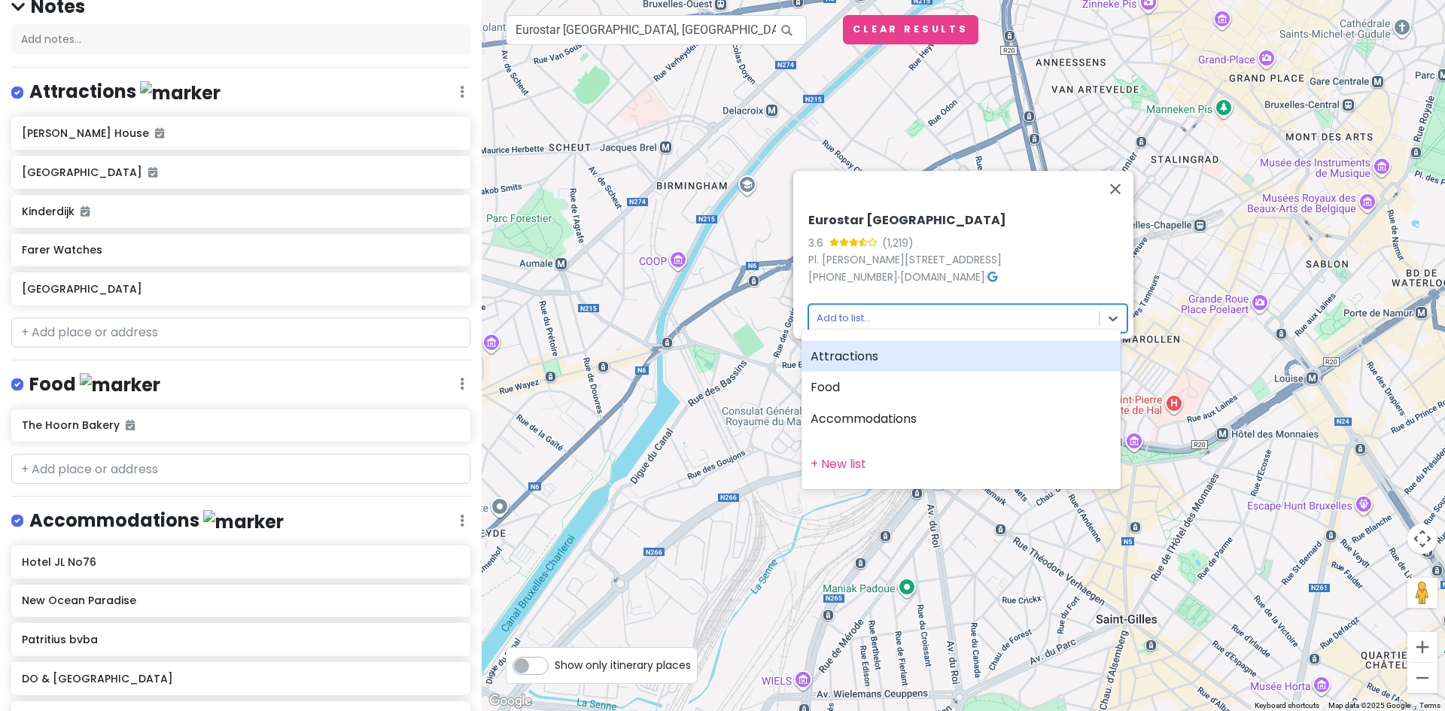
click at [898, 363] on div "Attractions" at bounding box center [961, 357] width 319 height 32
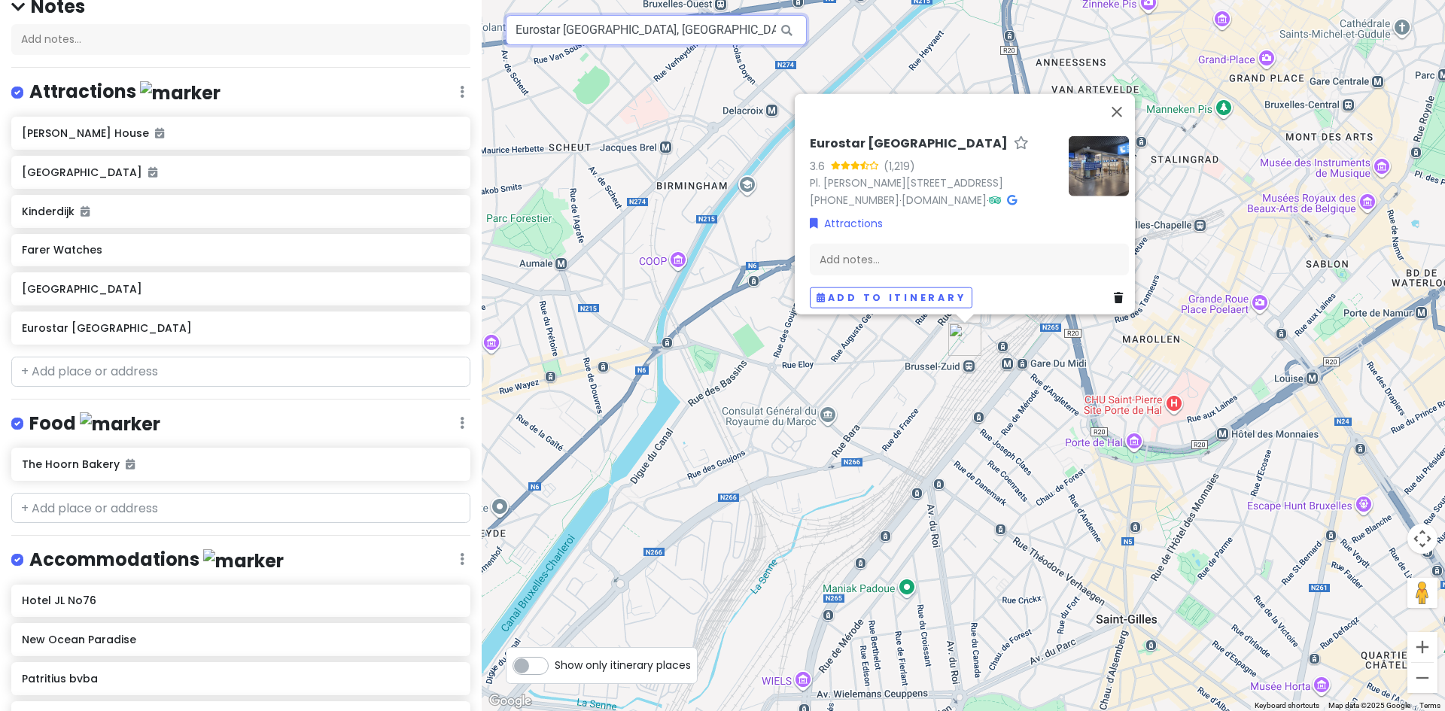
scroll to position [0, 101]
drag, startPoint x: 565, startPoint y: 29, endPoint x: 930, endPoint y: 35, distance: 365.1
click at [929, 35] on div "Eurostar [GEOGRAPHIC_DATA] 3.6 (1,219) Pl. [PERSON_NAME][STREET_ADDRESS] [PHONE…" at bounding box center [963, 355] width 963 height 711
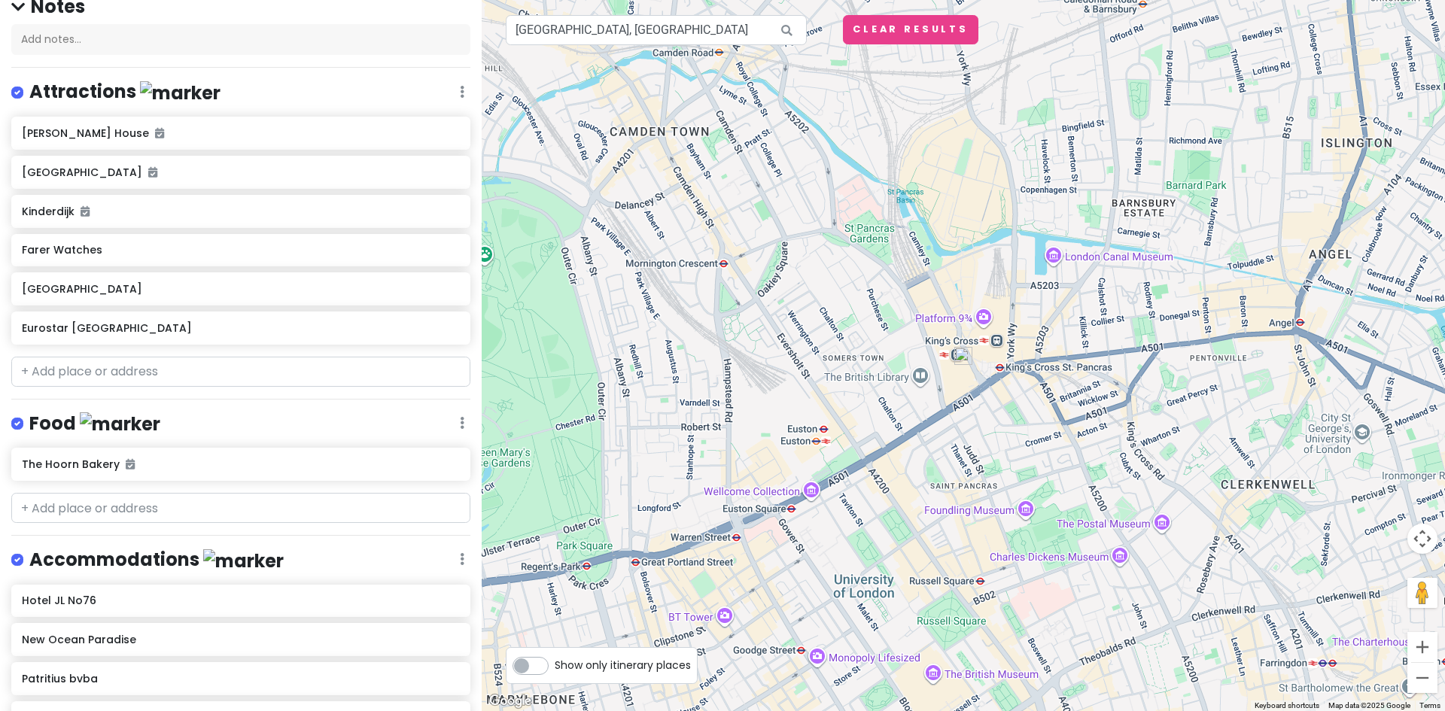
click at [960, 356] on img at bounding box center [963, 356] width 30 height 30
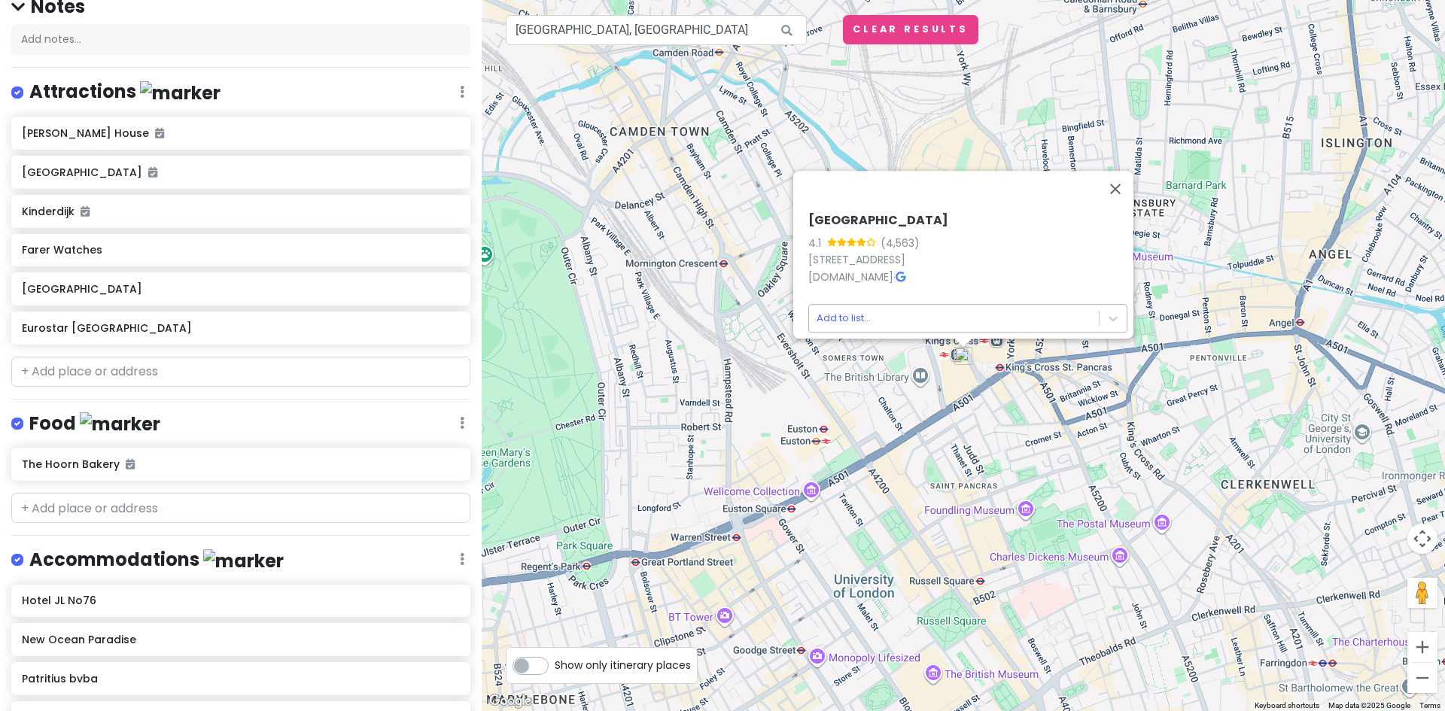
click at [933, 322] on body "Europe 2026 Private Change Dates Make a Copy Delete Trip Give Feedback 💡 Suppor…" at bounding box center [722, 355] width 1445 height 711
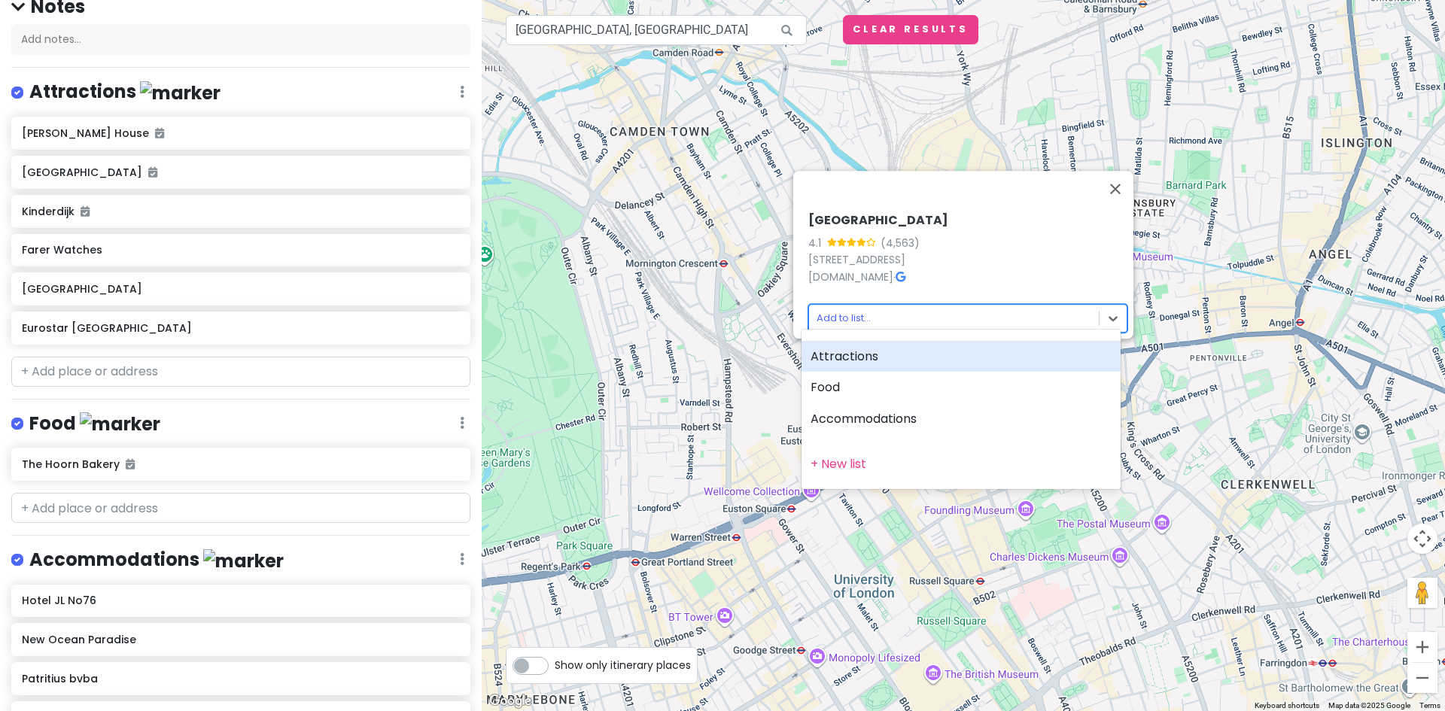
click at [865, 361] on div "Attractions" at bounding box center [961, 357] width 319 height 32
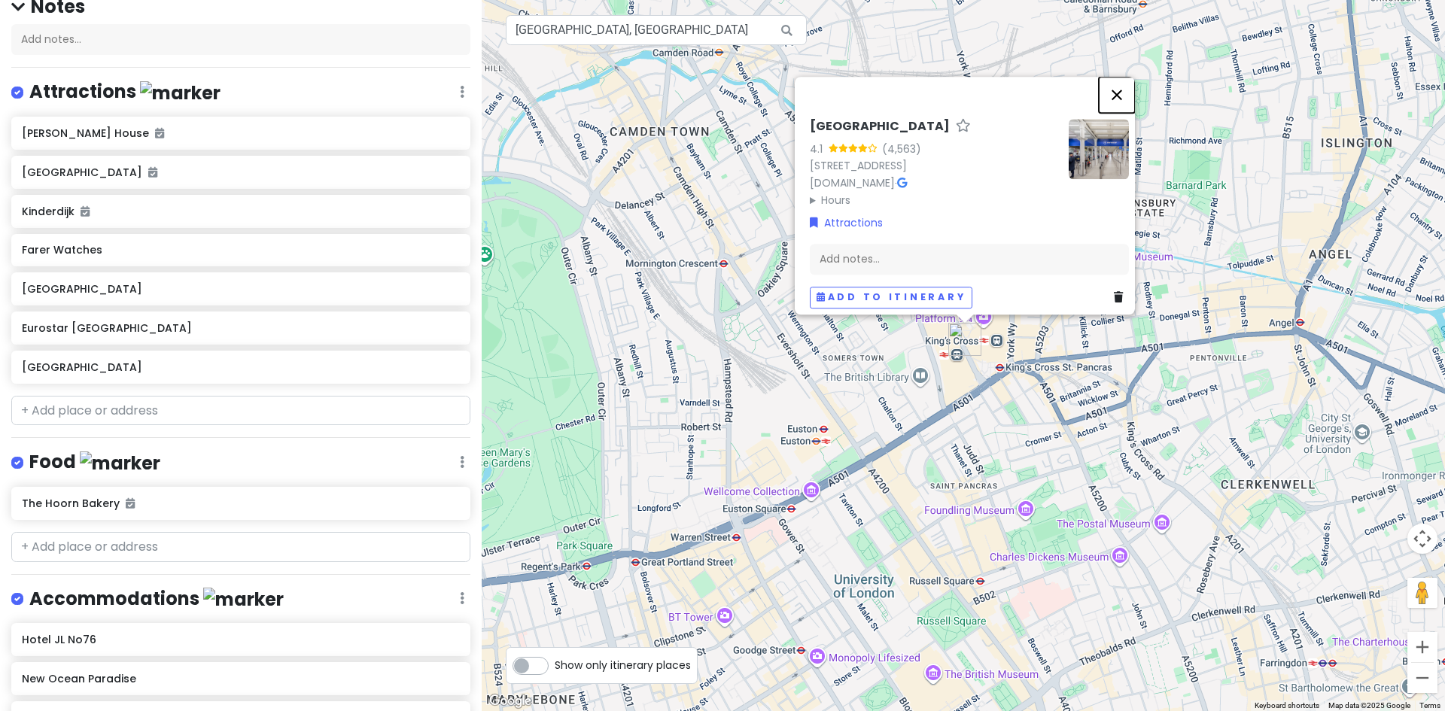
click at [1131, 87] on button "Close" at bounding box center [1117, 95] width 36 height 36
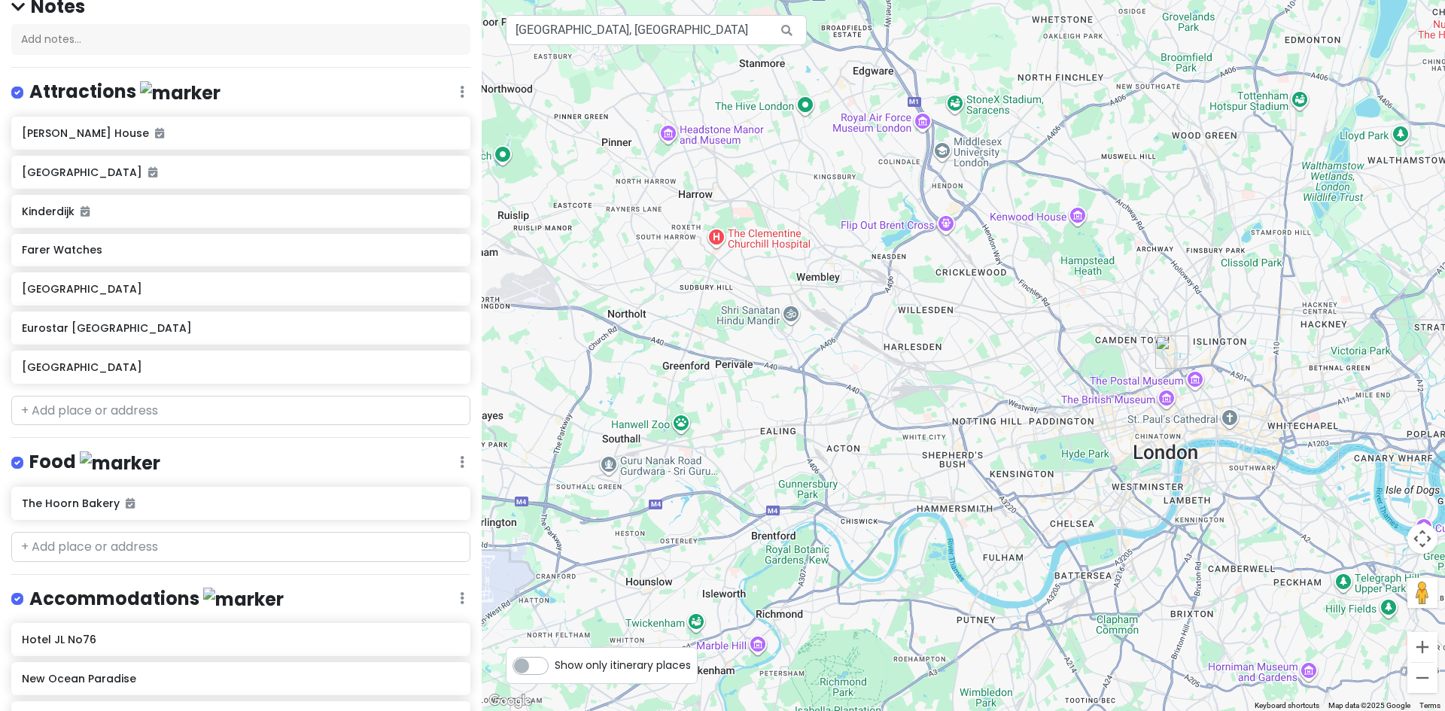
drag, startPoint x: 783, startPoint y: 452, endPoint x: 1073, endPoint y: 430, distance: 291.4
click at [1074, 430] on div at bounding box center [963, 355] width 963 height 711
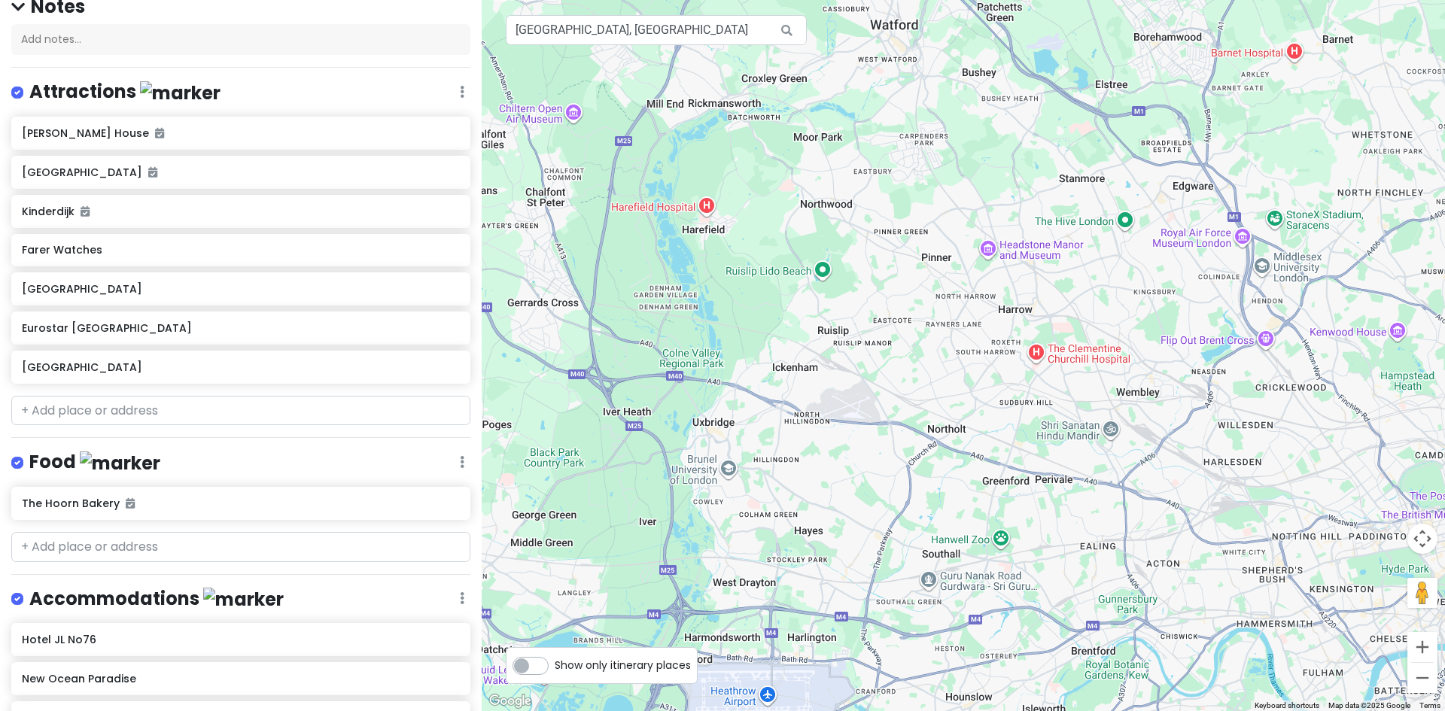
drag, startPoint x: 558, startPoint y: 322, endPoint x: 892, endPoint y: 440, distance: 354.5
click at [892, 440] on div at bounding box center [963, 355] width 963 height 711
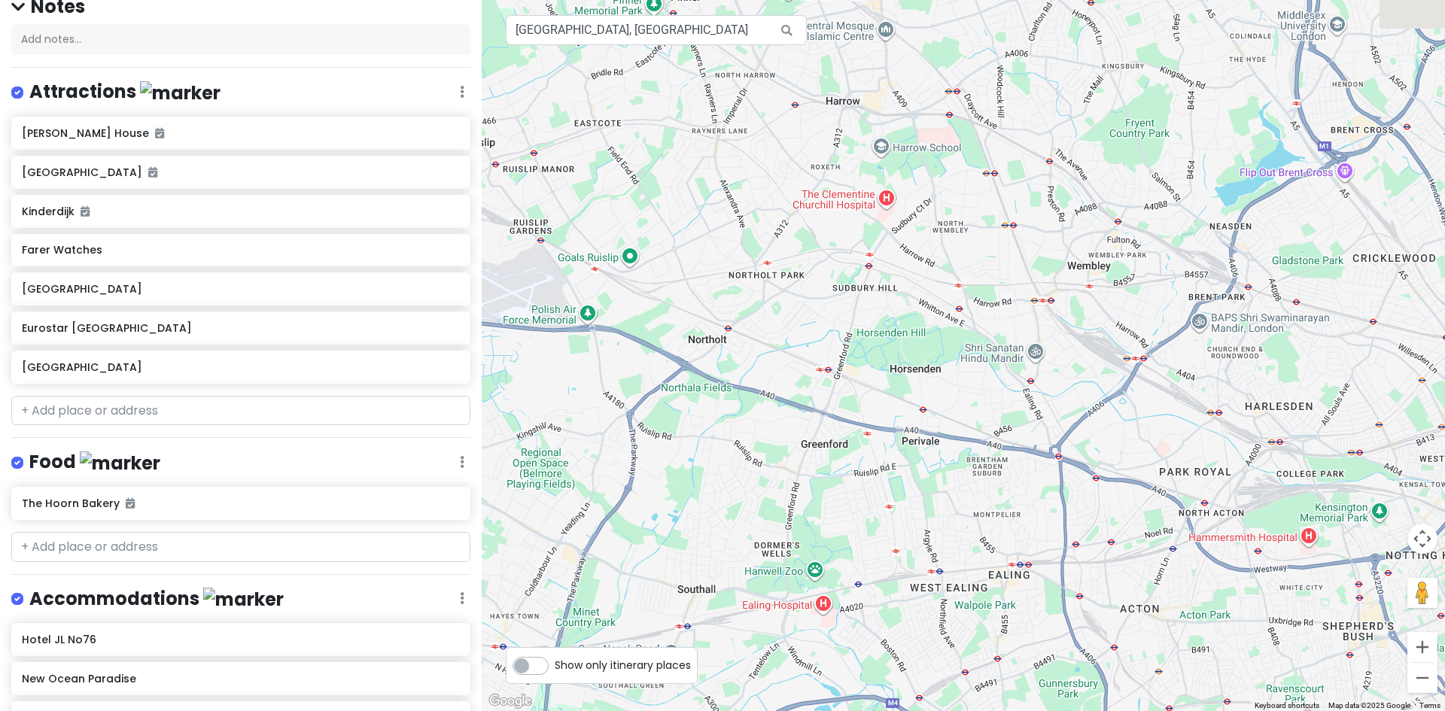
drag, startPoint x: 1067, startPoint y: 473, endPoint x: 656, endPoint y: 347, distance: 430.7
click at [656, 347] on div at bounding box center [963, 355] width 963 height 711
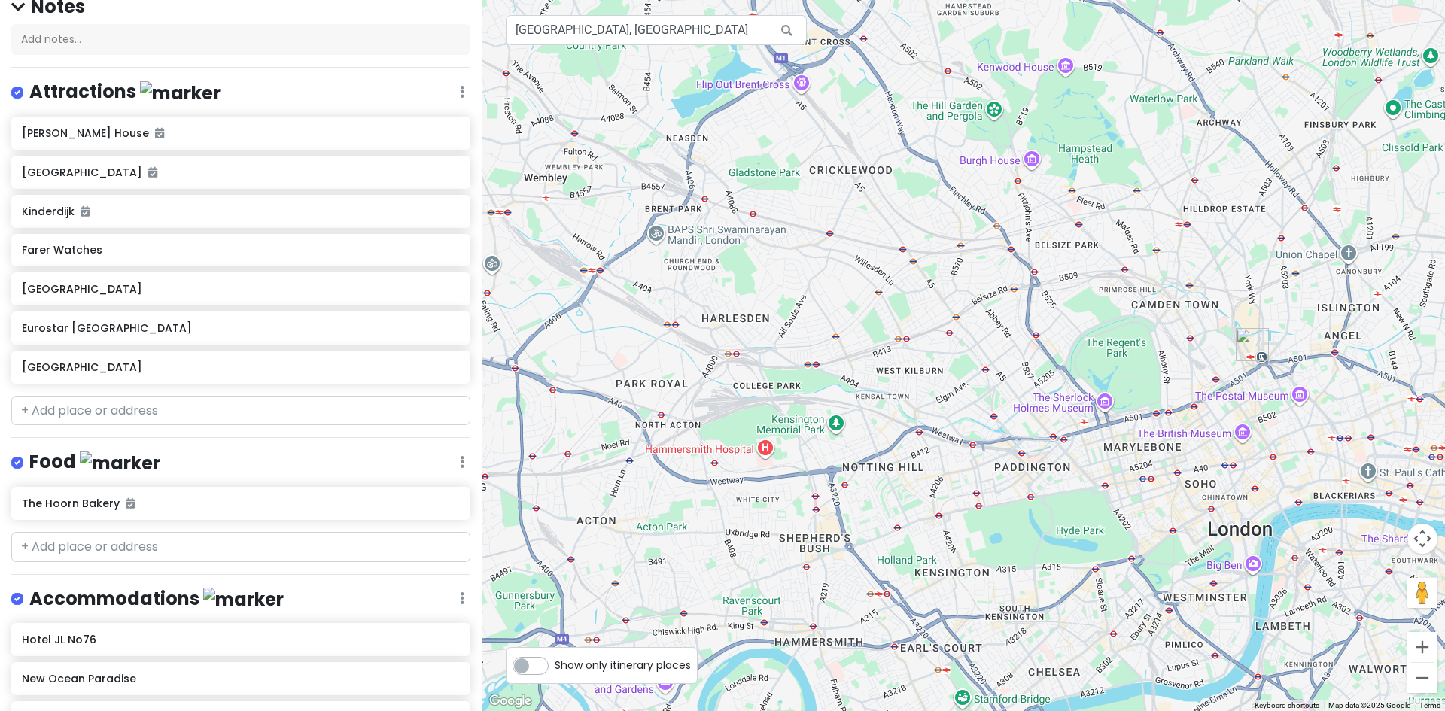
drag, startPoint x: 981, startPoint y: 439, endPoint x: 619, endPoint y: 397, distance: 365.1
click at [619, 397] on div at bounding box center [963, 355] width 963 height 711
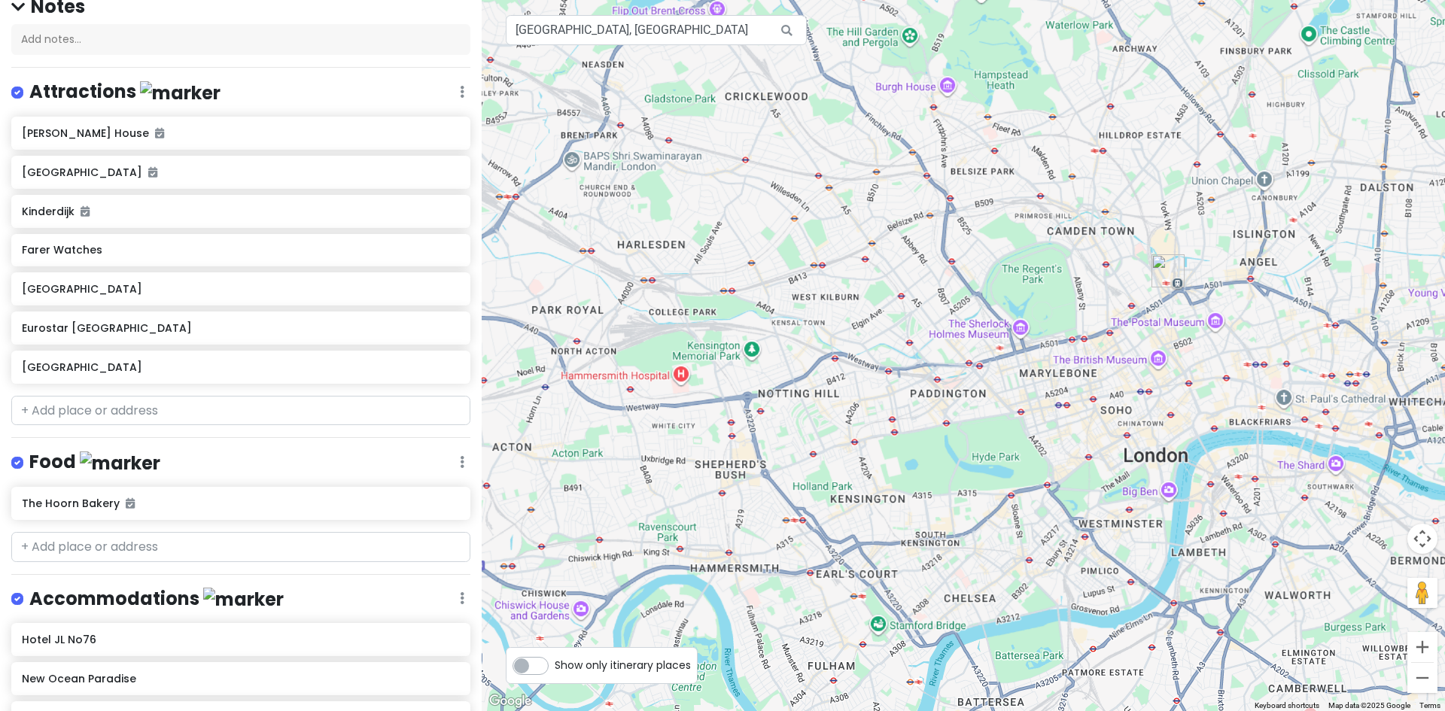
drag, startPoint x: 941, startPoint y: 498, endPoint x: 866, endPoint y: 385, distance: 135.7
click at [841, 377] on div at bounding box center [963, 355] width 963 height 711
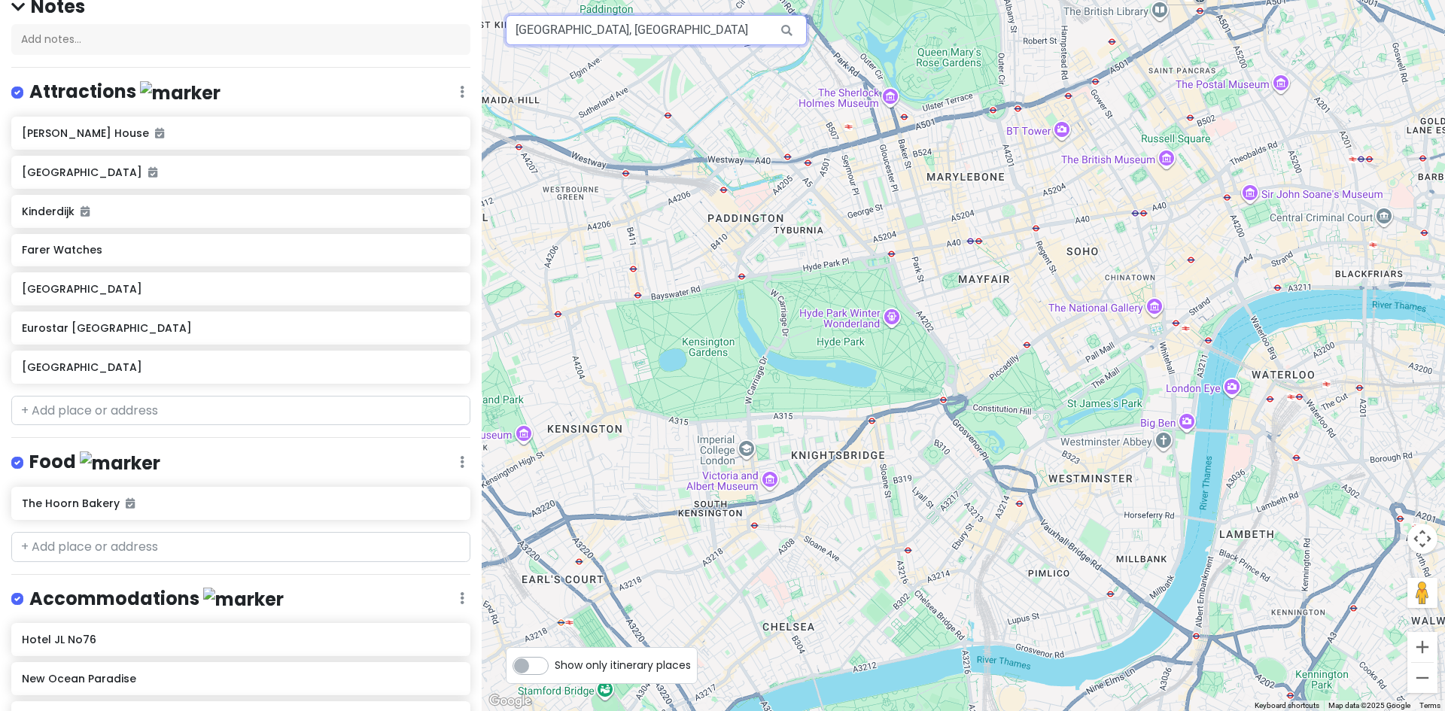
click at [763, 32] on input "[GEOGRAPHIC_DATA], [GEOGRAPHIC_DATA]" at bounding box center [656, 30] width 301 height 30
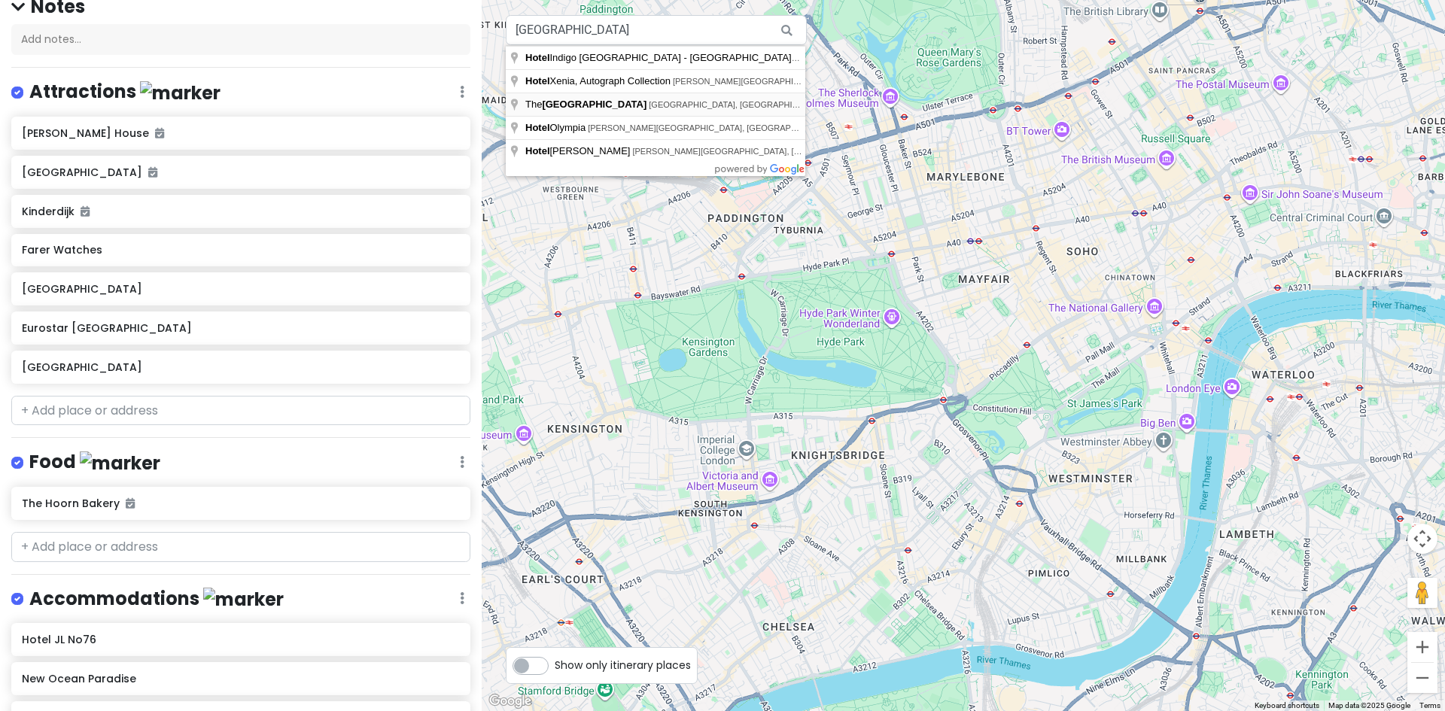
type input "The [GEOGRAPHIC_DATA], [GEOGRAPHIC_DATA], [GEOGRAPHIC_DATA], [GEOGRAPHIC_DATA]"
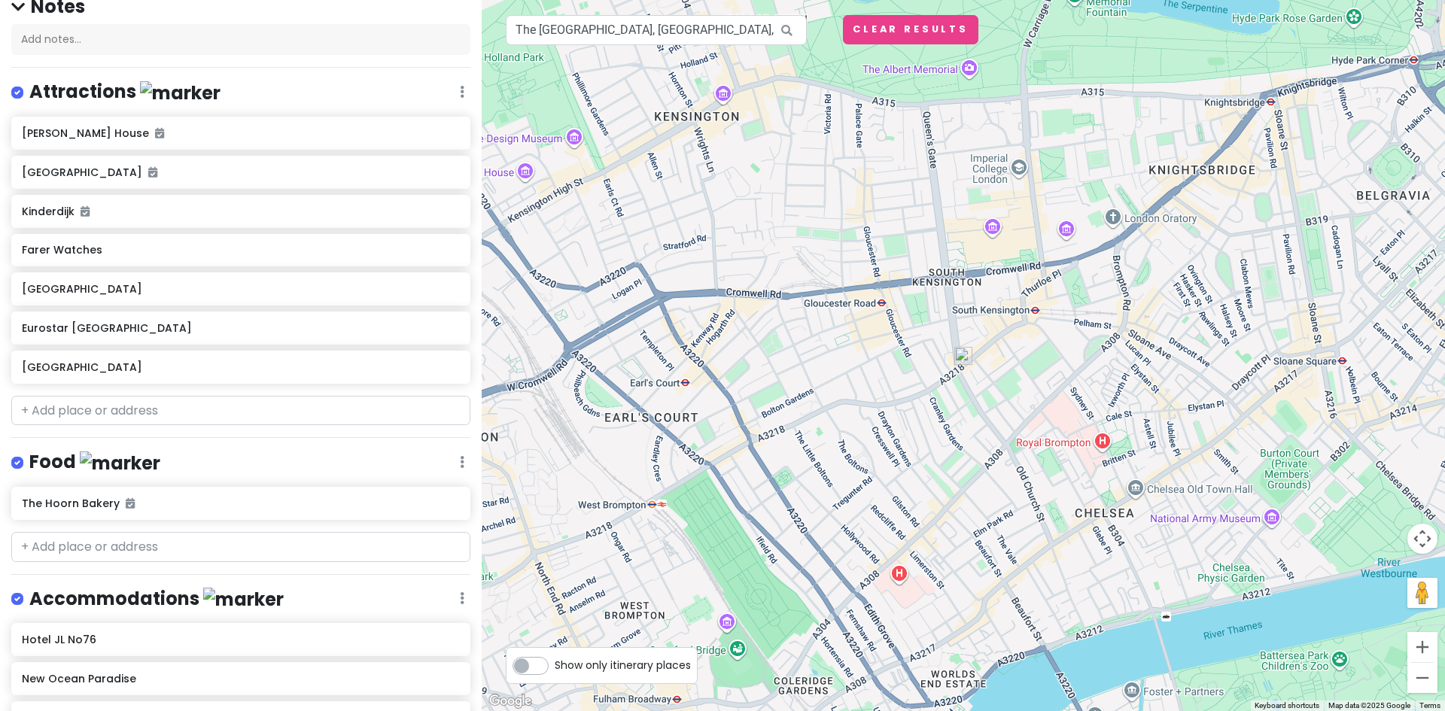
click at [961, 359] on img at bounding box center [963, 356] width 30 height 30
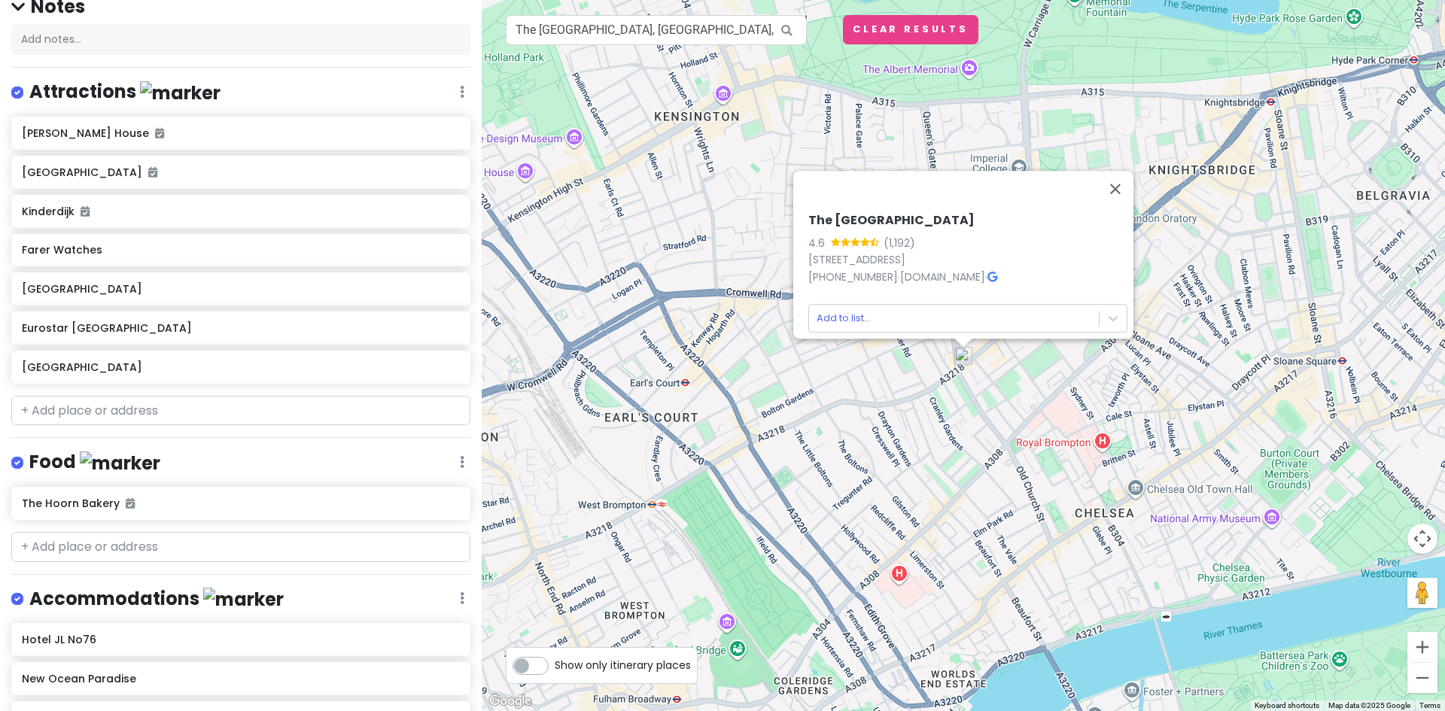
click at [967, 324] on div "The [GEOGRAPHIC_DATA] 4.6 (1,192) [STREET_ADDRESS] [PHONE_NUMBER] · [DOMAIN_NAM…" at bounding box center [967, 273] width 331 height 132
click at [1103, 308] on body "Europe 2026 Private Change Dates Make a Copy Delete Trip Give Feedback 💡 Suppor…" at bounding box center [722, 355] width 1445 height 711
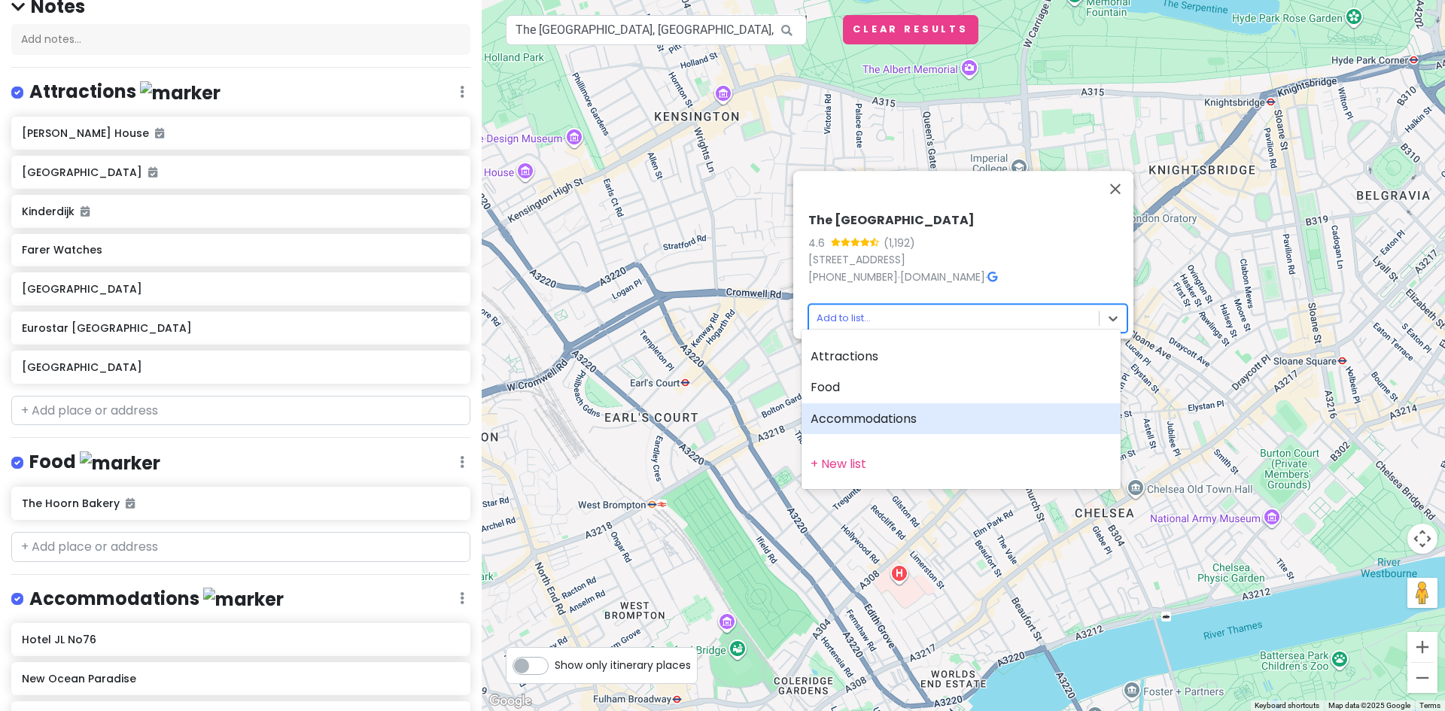
click at [881, 421] on div "Accommodations" at bounding box center [961, 419] width 319 height 32
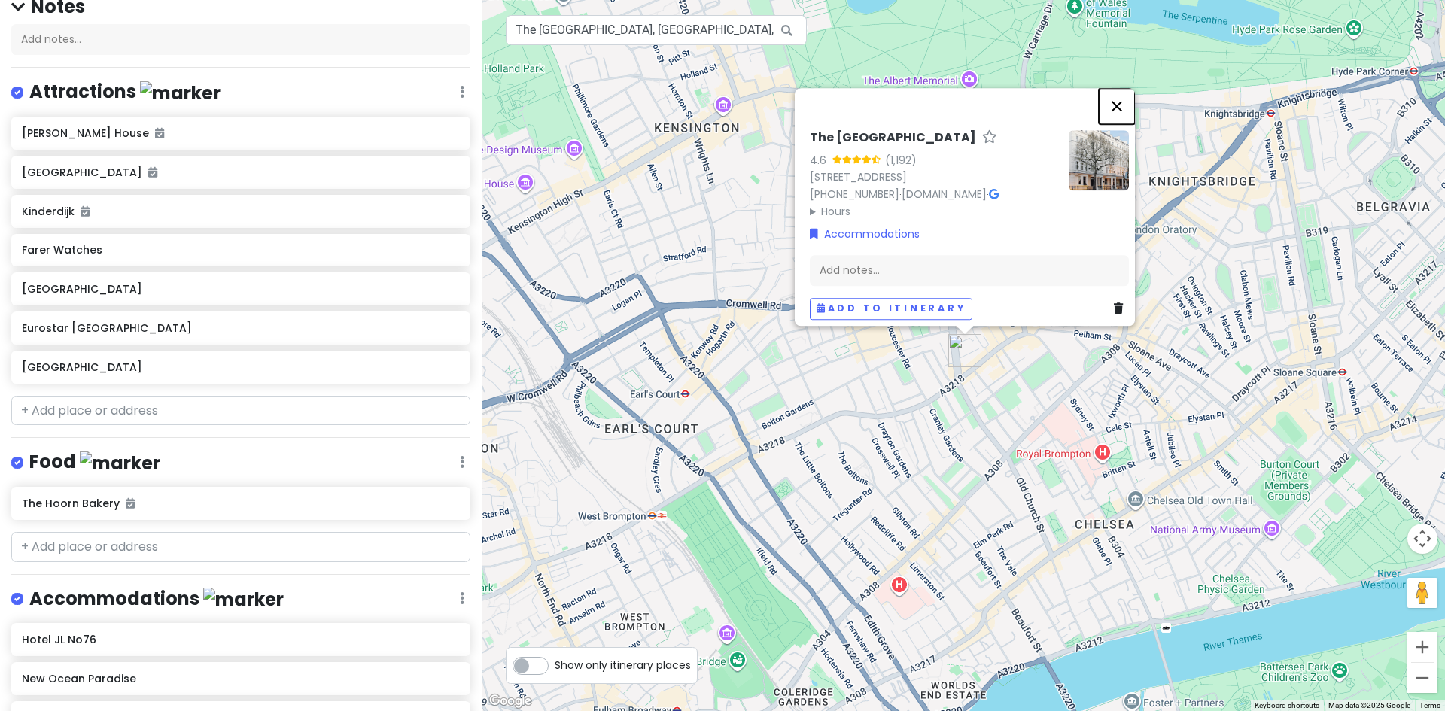
click at [1127, 88] on button "Close" at bounding box center [1117, 106] width 36 height 36
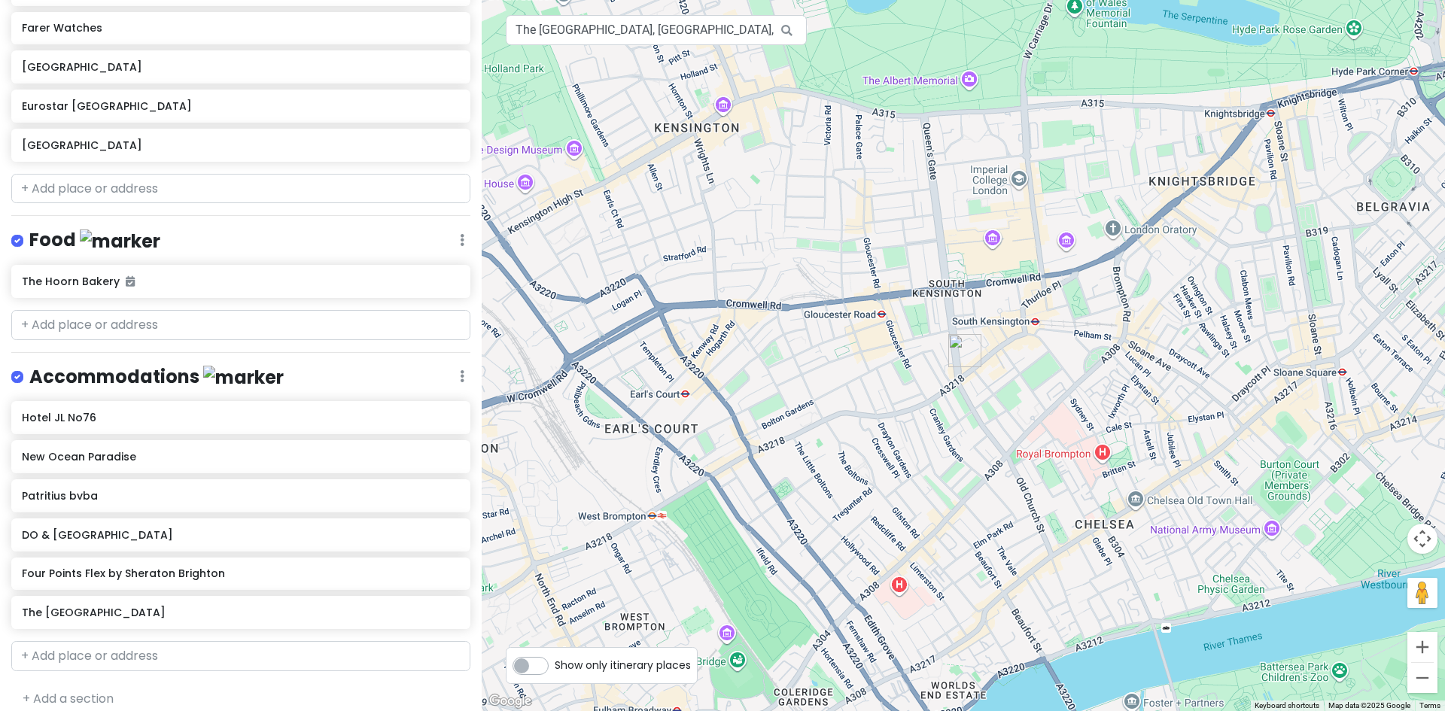
scroll to position [379, 0]
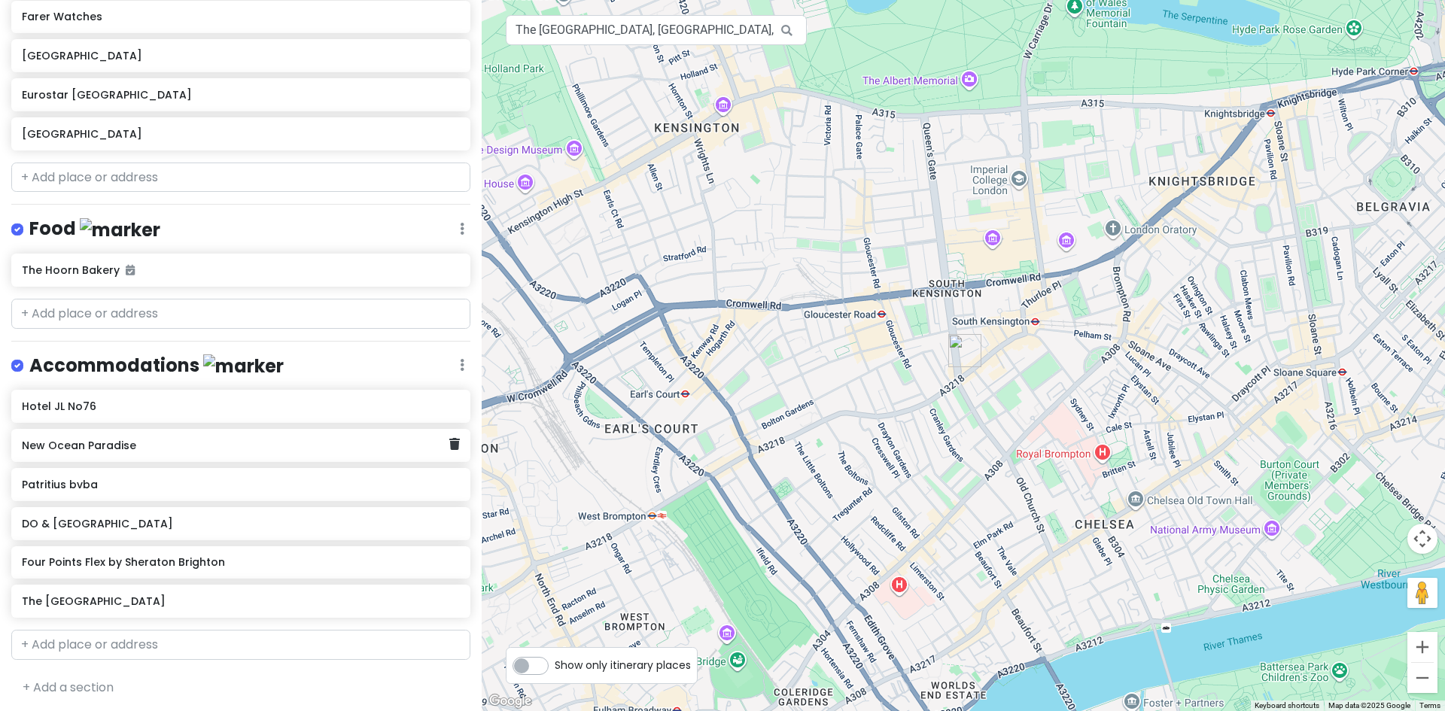
click at [107, 447] on h6 "New Ocean Paradise" at bounding box center [235, 446] width 427 height 14
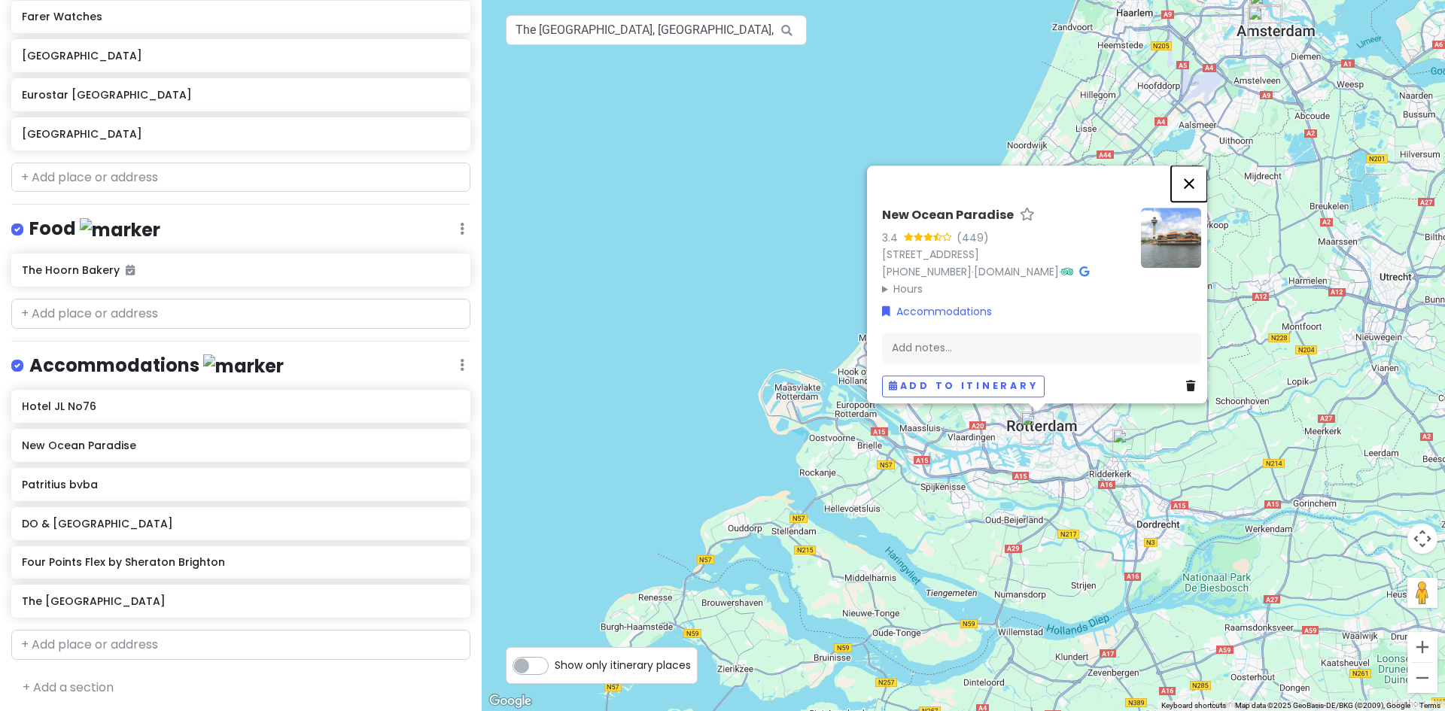
click at [1195, 175] on button "Close" at bounding box center [1189, 184] width 36 height 36
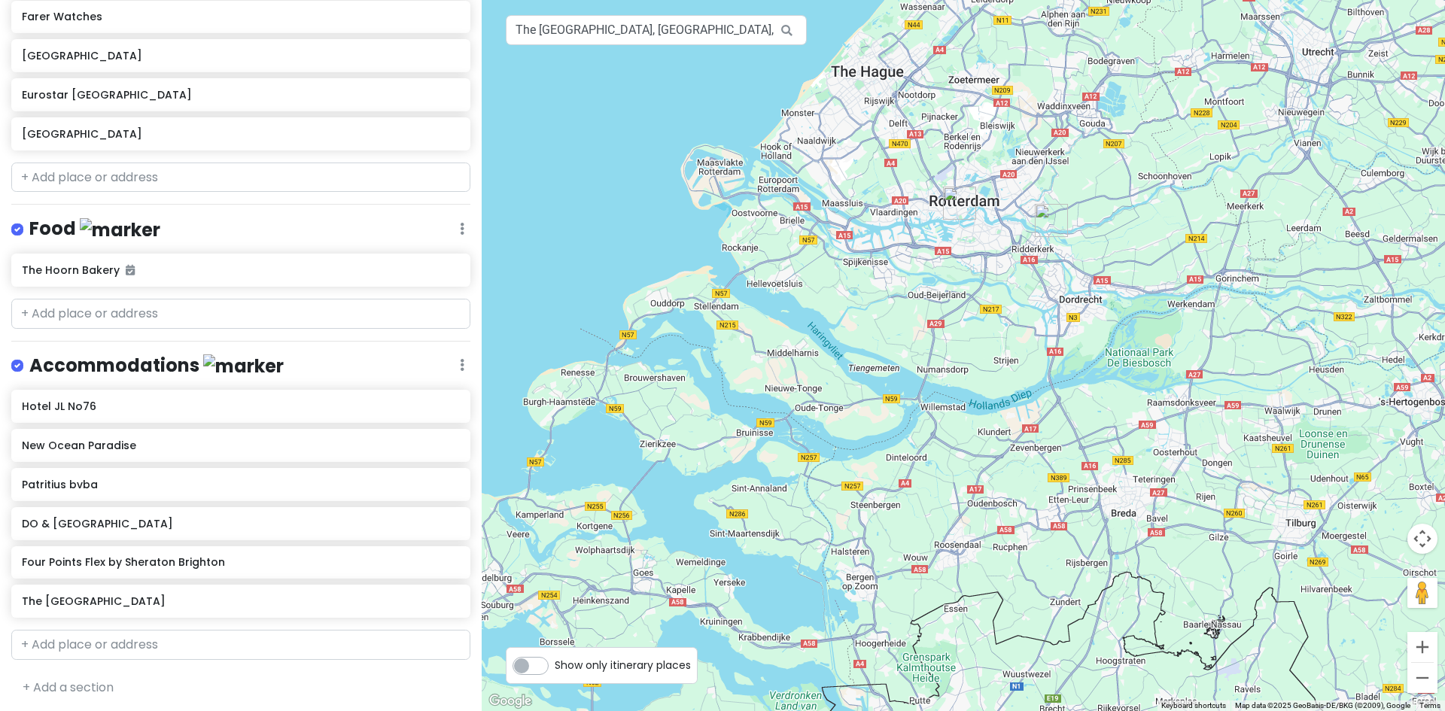
drag, startPoint x: 980, startPoint y: 638, endPoint x: 909, endPoint y: 428, distance: 222.3
click at [909, 428] on div at bounding box center [963, 355] width 963 height 711
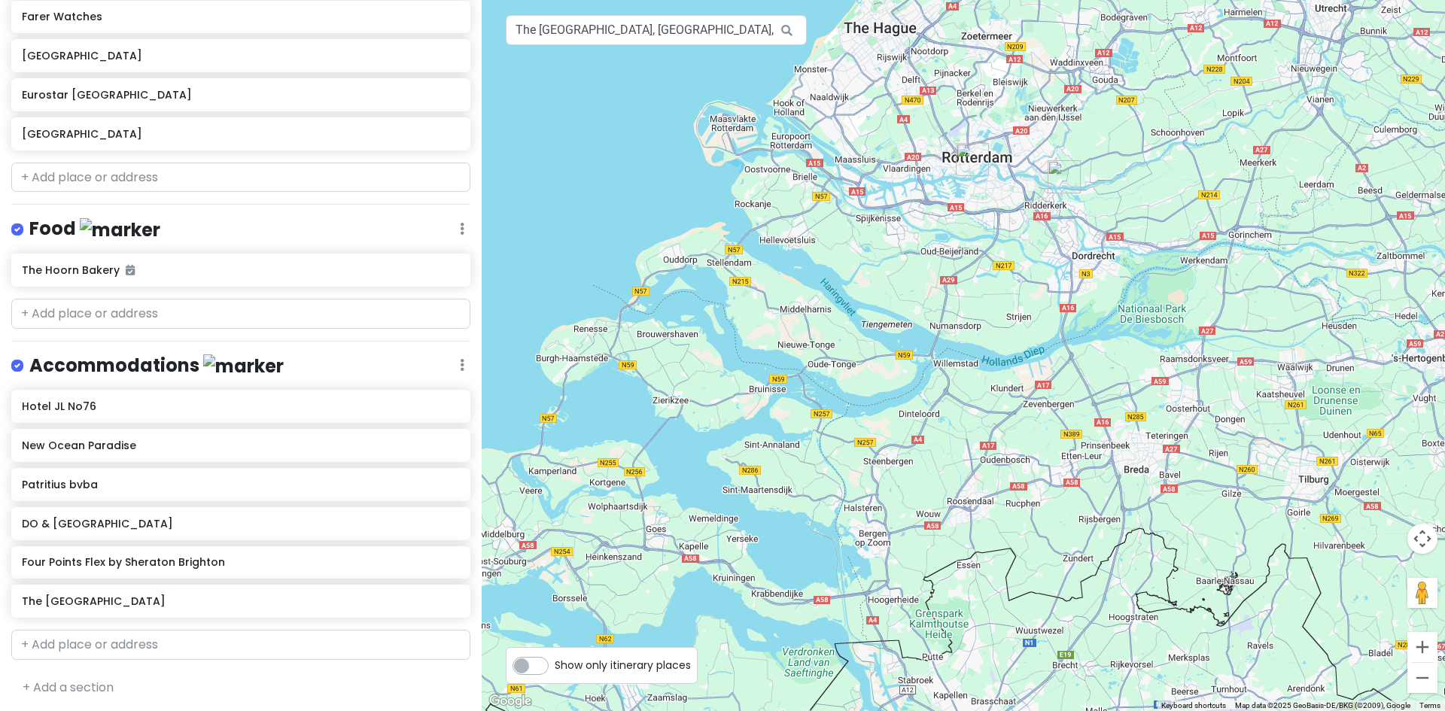
drag, startPoint x: 901, startPoint y: 476, endPoint x: 933, endPoint y: 299, distance: 179.8
click at [933, 299] on div at bounding box center [963, 355] width 963 height 711
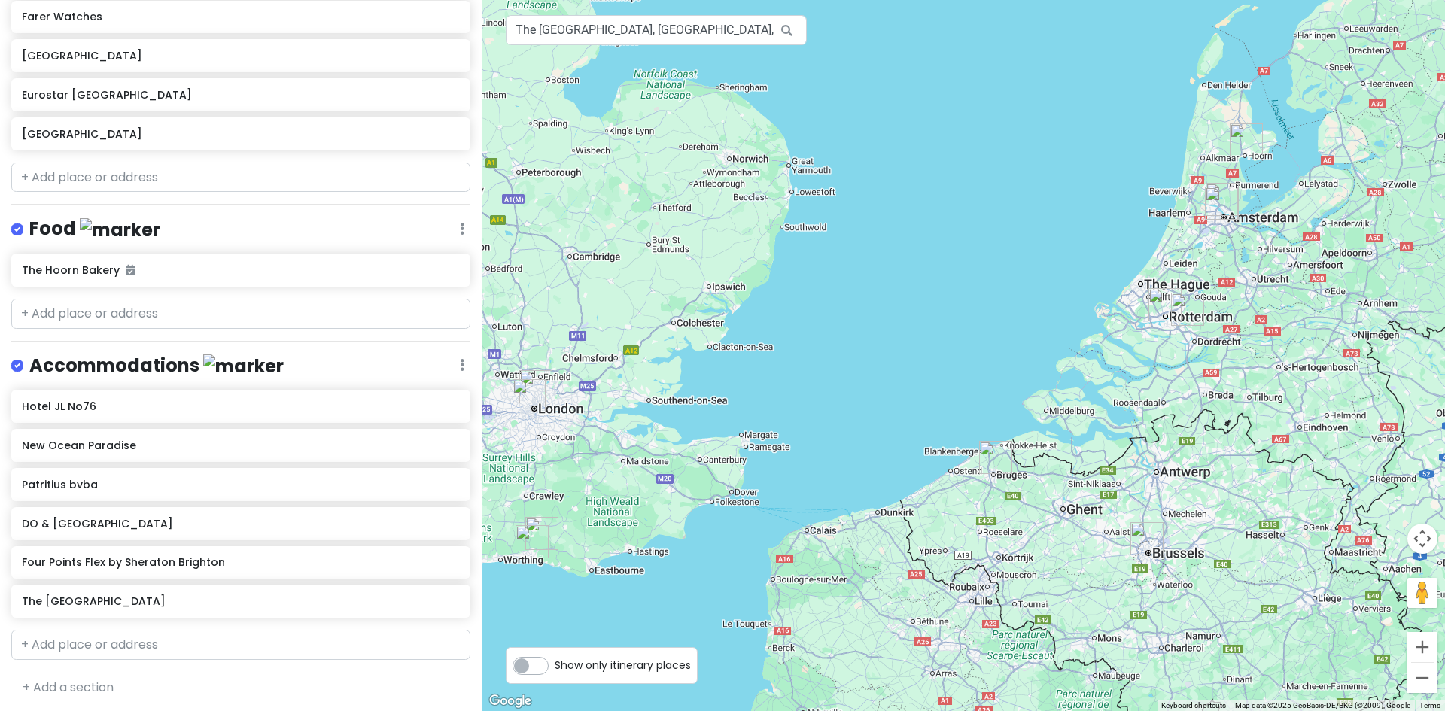
drag, startPoint x: 841, startPoint y: 378, endPoint x: 1019, endPoint y: 411, distance: 180.7
click at [1019, 411] on div at bounding box center [963, 355] width 963 height 711
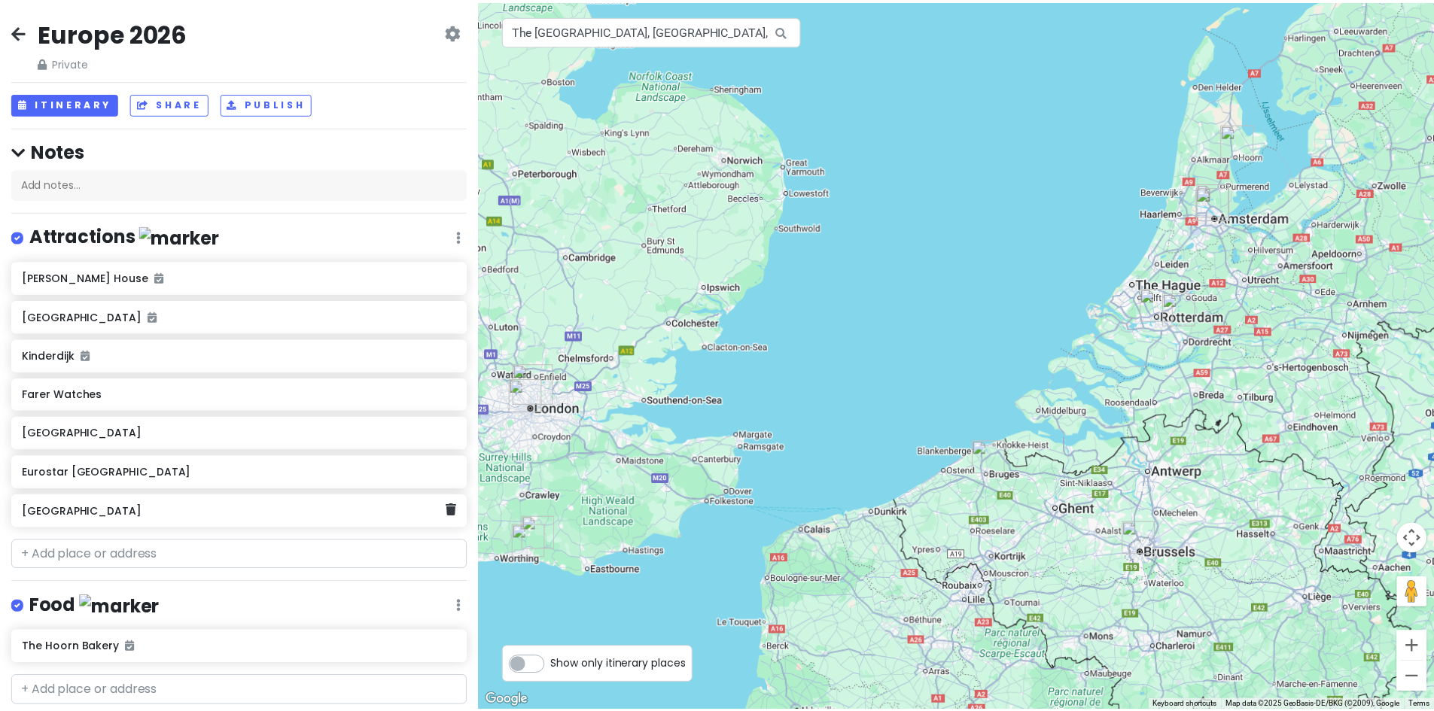
scroll to position [0, 0]
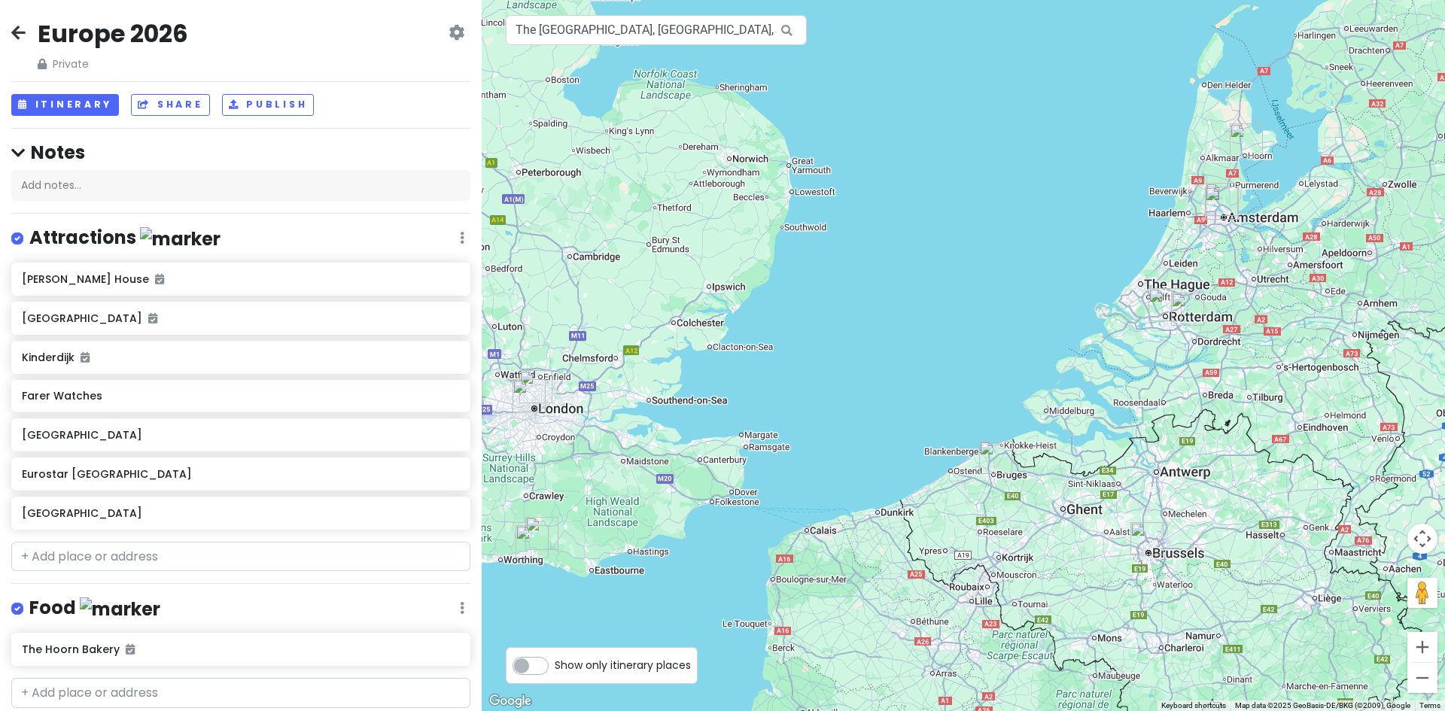
click at [13, 19] on div "Europe 2026 Private Change Dates Make a Copy Delete Trip Give Feedback 💡 Suppor…" at bounding box center [240, 45] width 459 height 54
click at [15, 26] on icon at bounding box center [18, 32] width 14 height 12
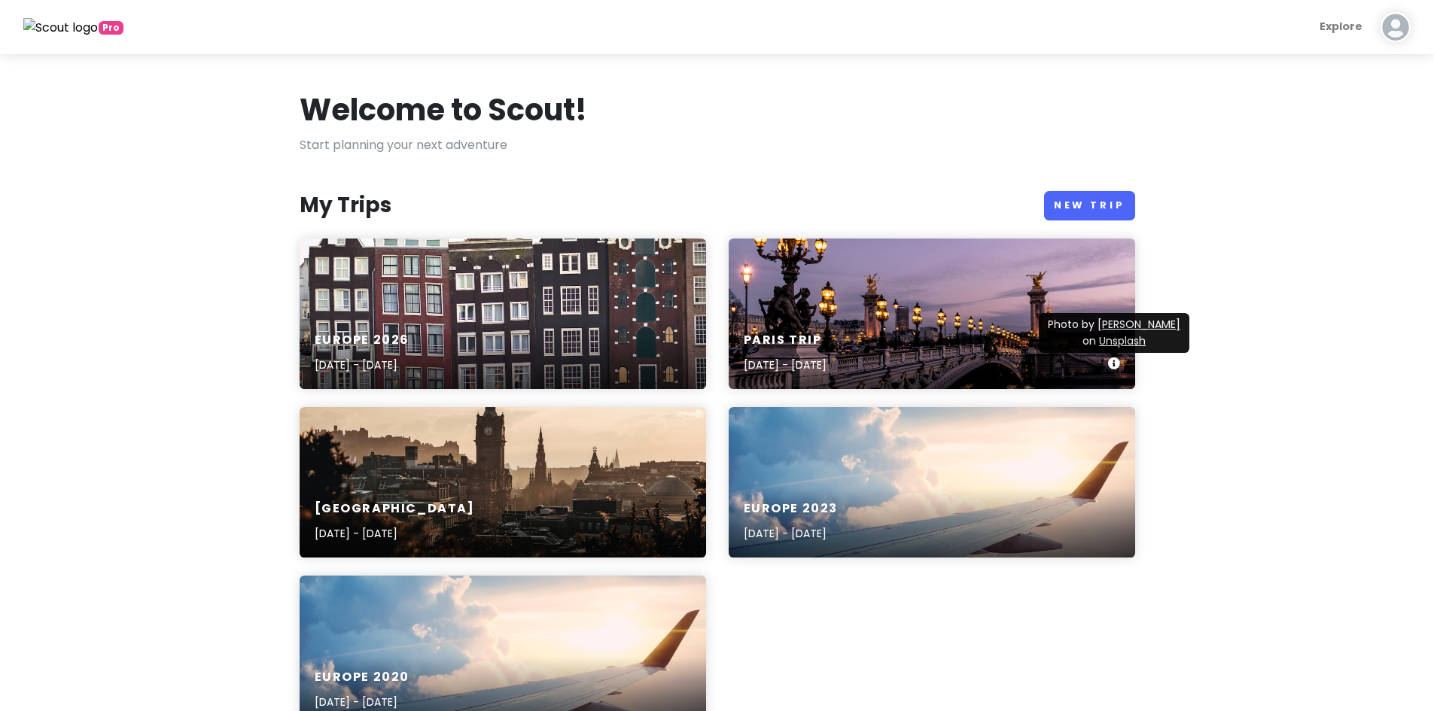
click at [1114, 368] on icon at bounding box center [1114, 364] width 12 height 12
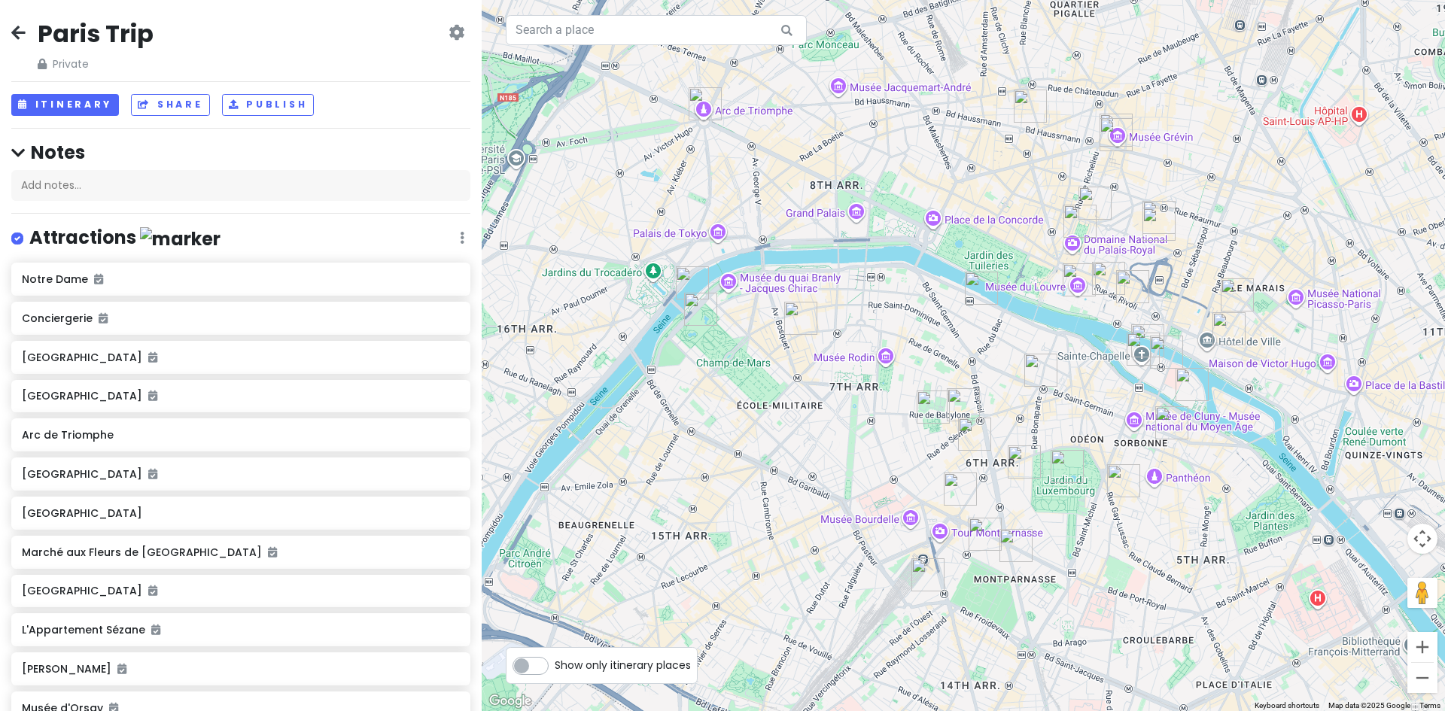
click at [19, 32] on icon at bounding box center [18, 32] width 14 height 12
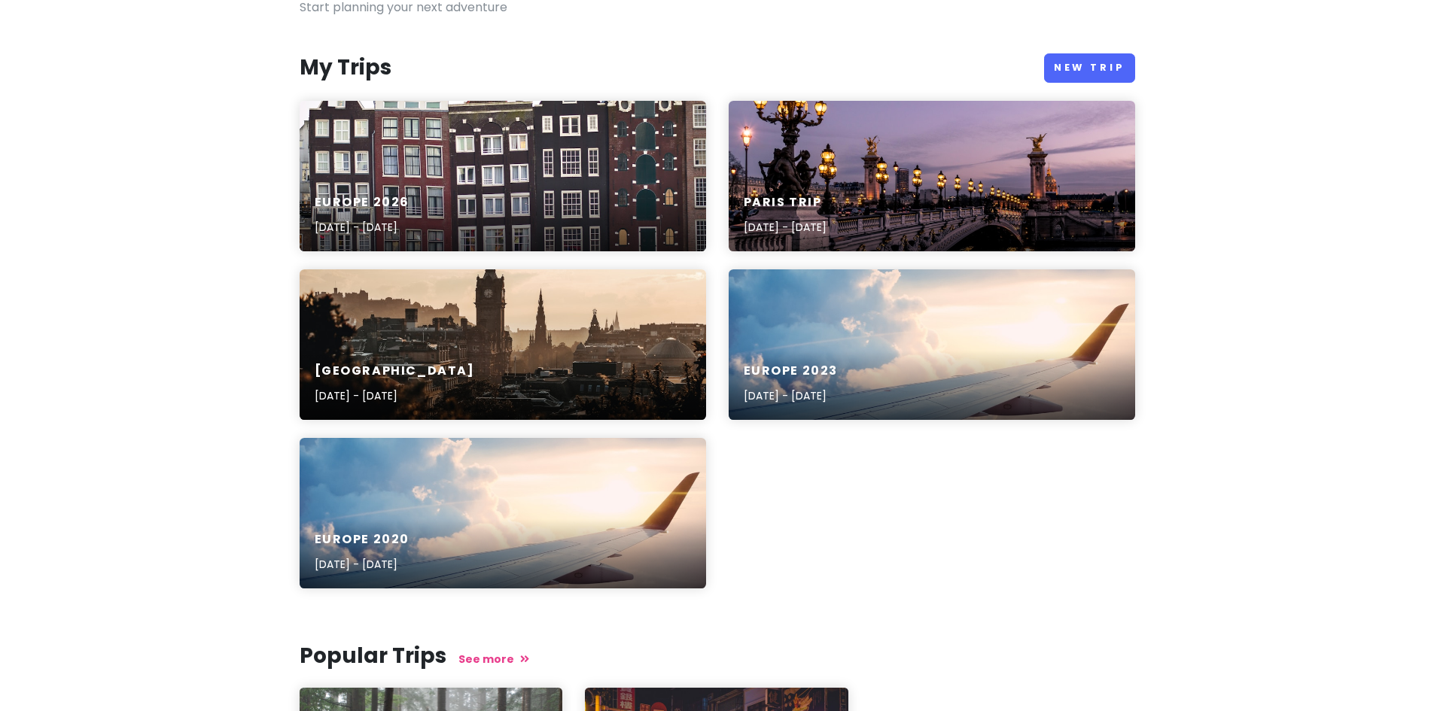
scroll to position [151, 0]
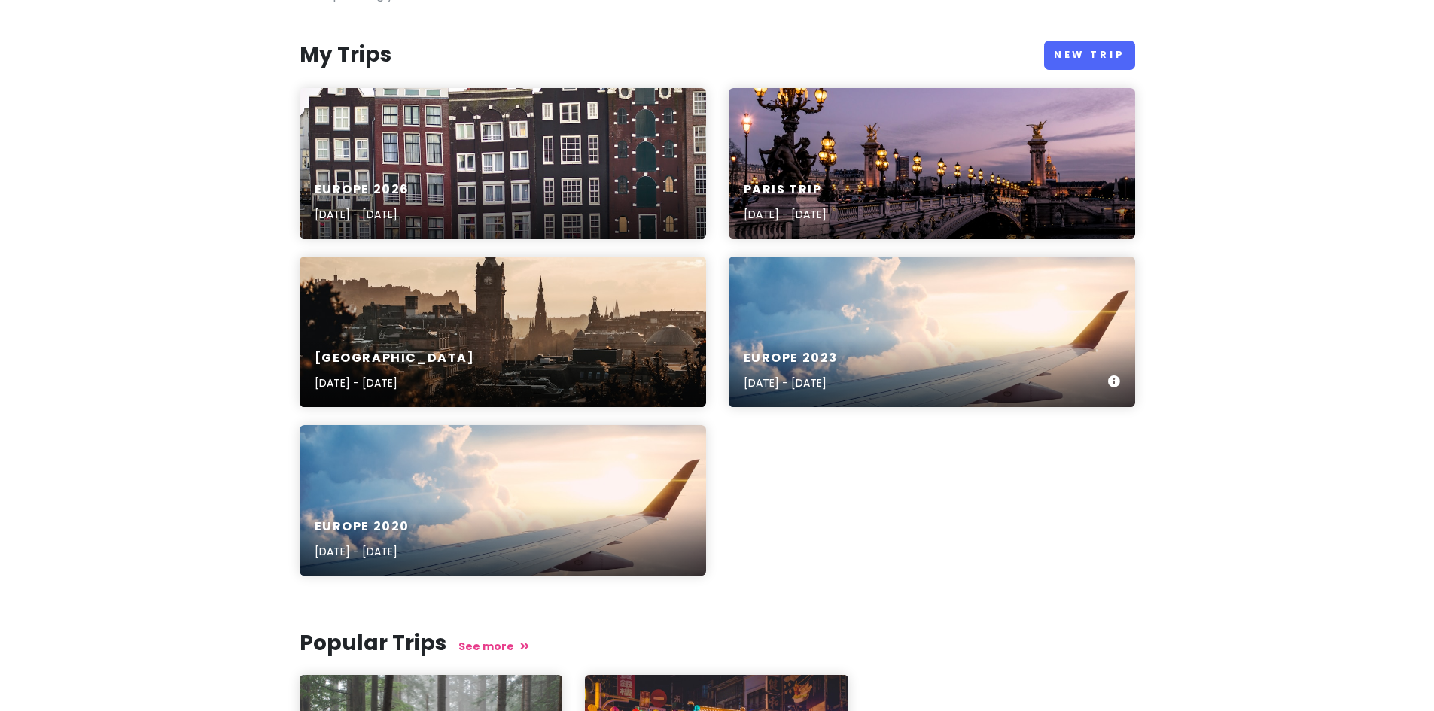
click at [935, 312] on div "Europe [DATE], 2023 - [DATE]" at bounding box center [932, 332] width 406 height 151
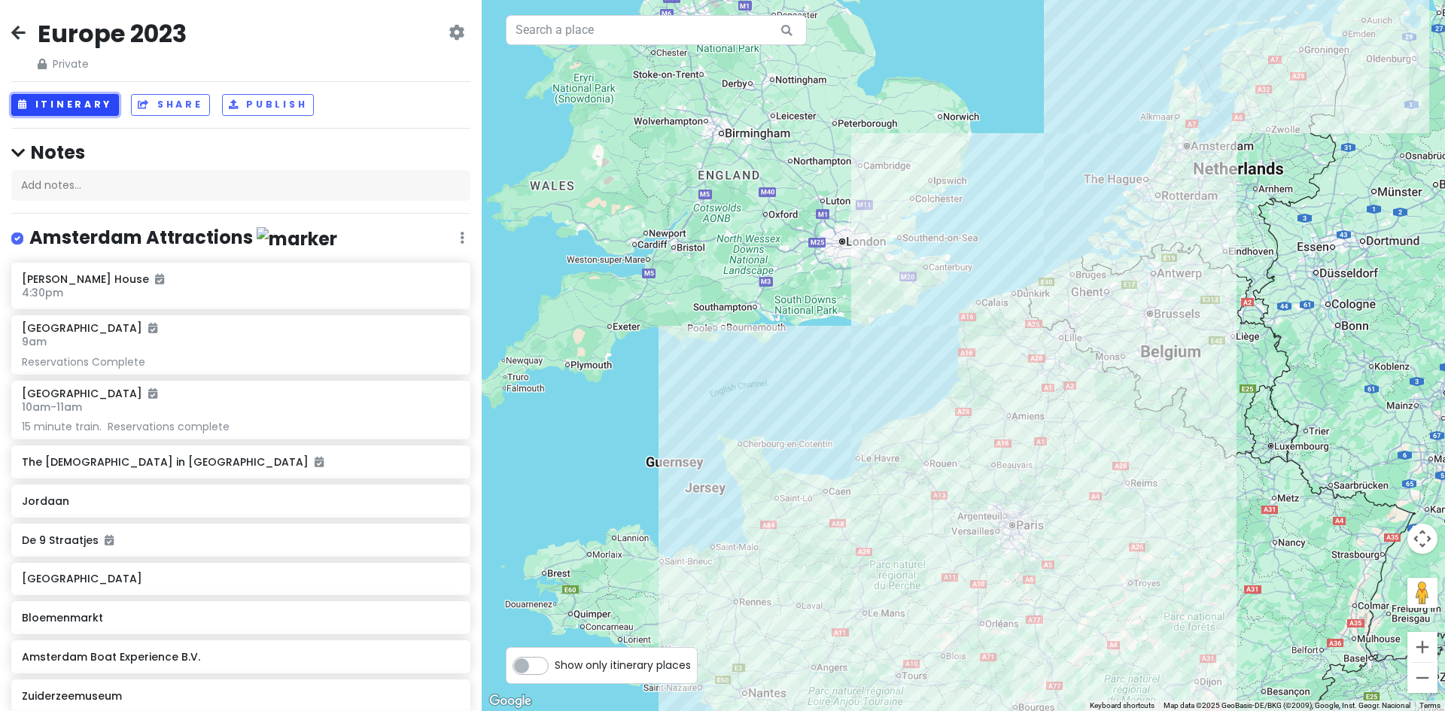
click at [50, 102] on button "Itinerary" at bounding box center [65, 105] width 108 height 22
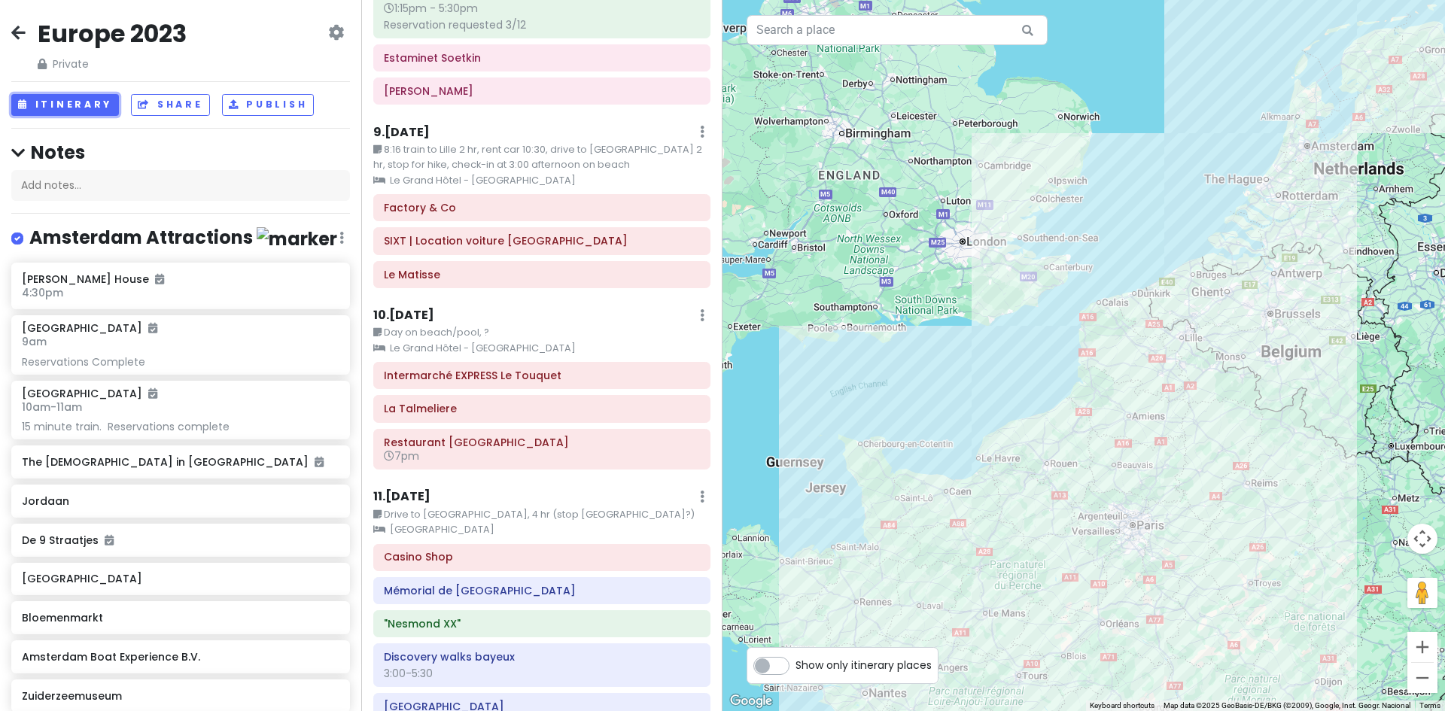
scroll to position [2860, 0]
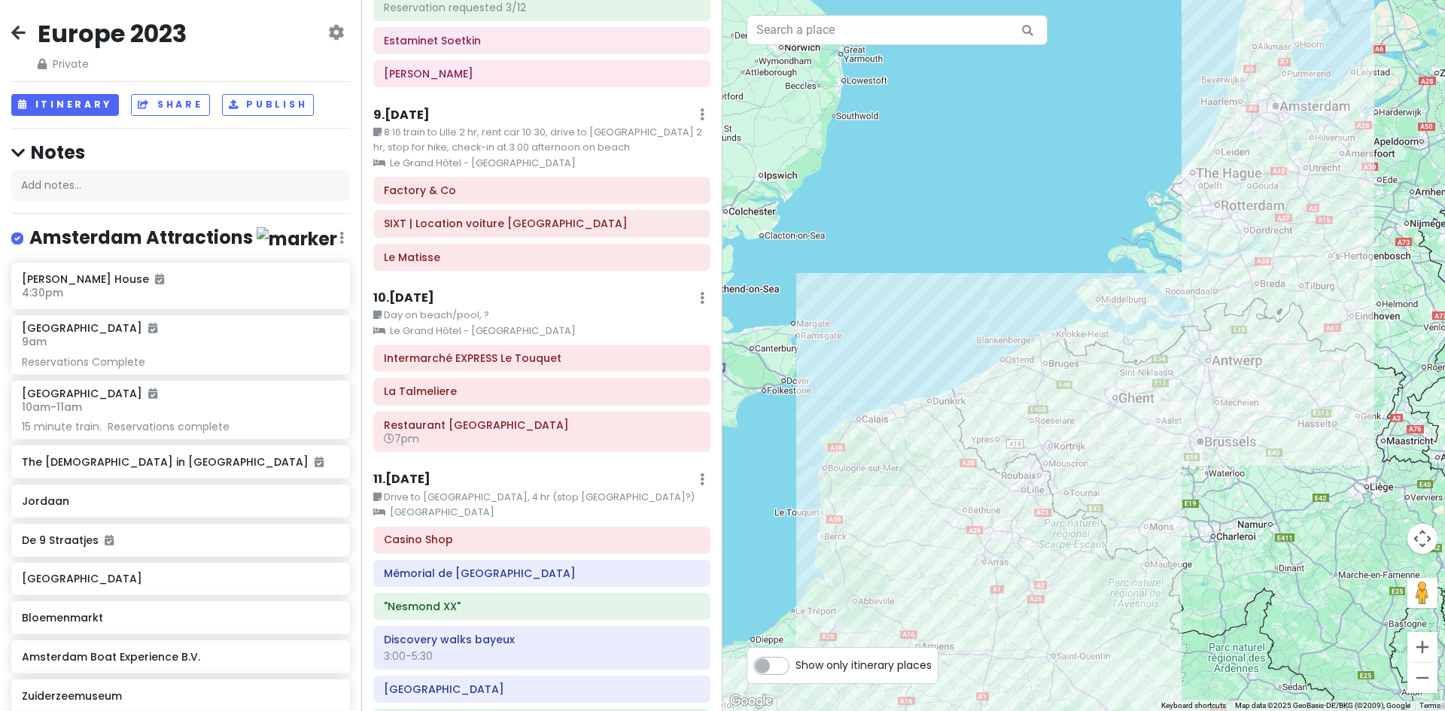
drag, startPoint x: 1190, startPoint y: 260, endPoint x: 976, endPoint y: 459, distance: 292.4
click at [977, 461] on div at bounding box center [1084, 355] width 723 height 711
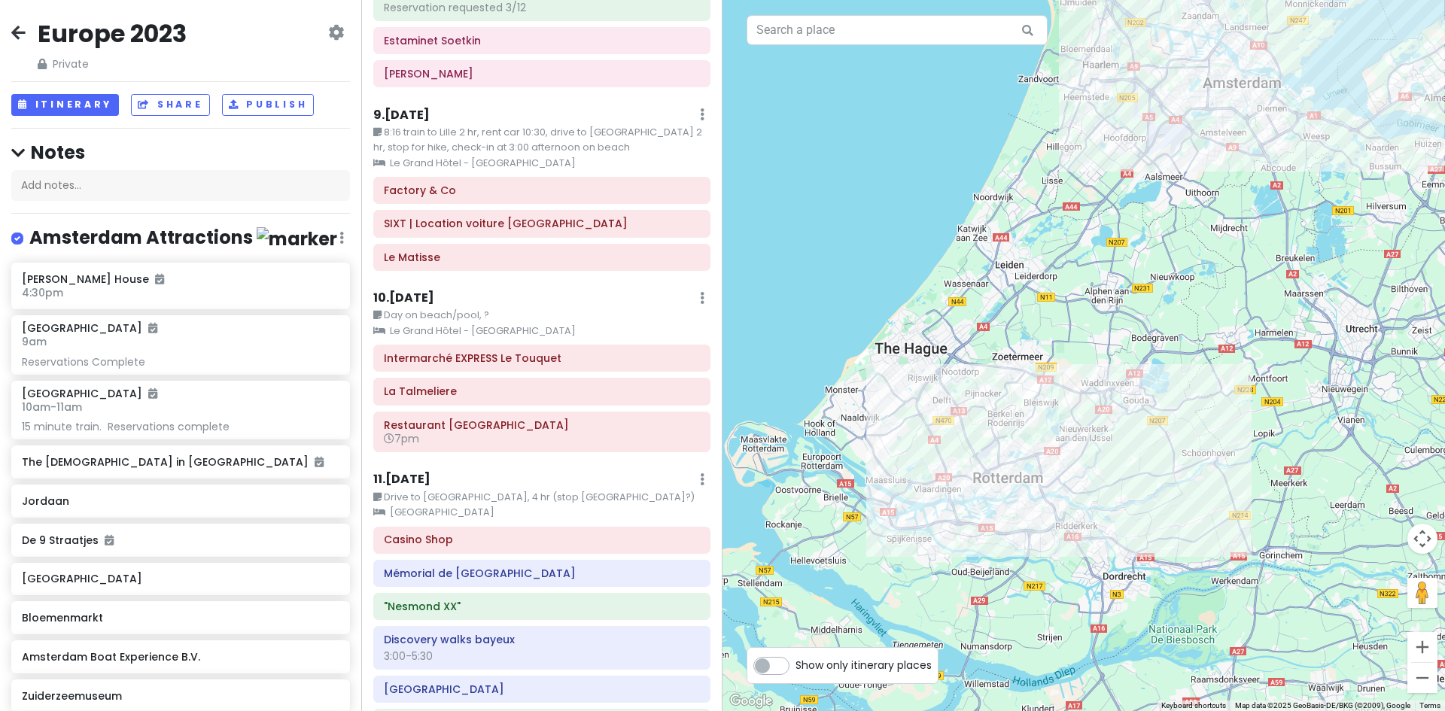
drag, startPoint x: 1111, startPoint y: 383, endPoint x: 1258, endPoint y: 429, distance: 154.5
click at [1258, 429] on div at bounding box center [1084, 355] width 723 height 711
